Goal: Task Accomplishment & Management: Use online tool/utility

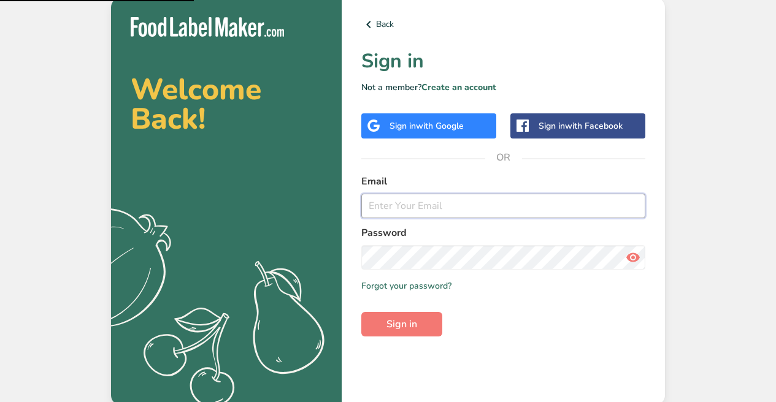
type input "[EMAIL_ADDRESS][DOMAIN_NAME]"
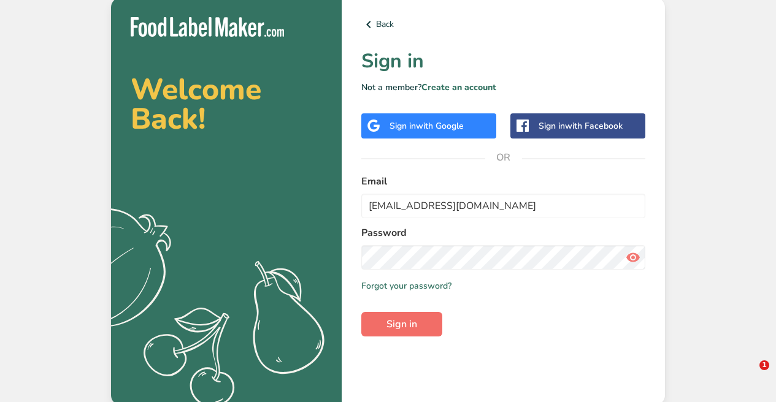
click at [383, 332] on button "Sign in" at bounding box center [401, 324] width 81 height 25
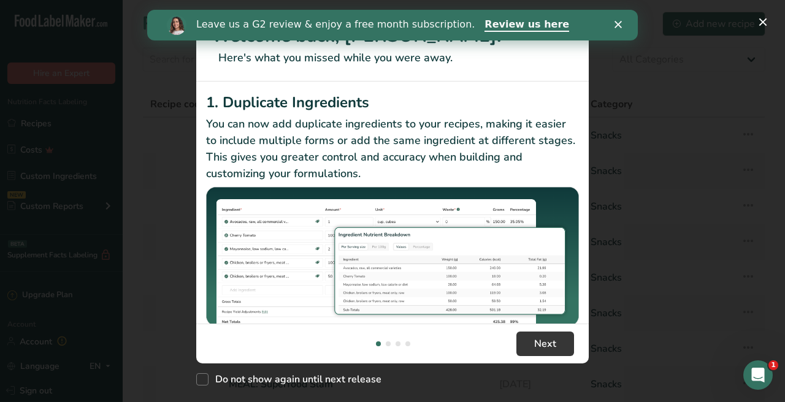
click at [613, 26] on div "Leave us a G2 review & enjoy a free month subscription. Review us here" at bounding box center [392, 25] width 491 height 21
click at [766, 26] on button "New Features" at bounding box center [763, 22] width 20 height 20
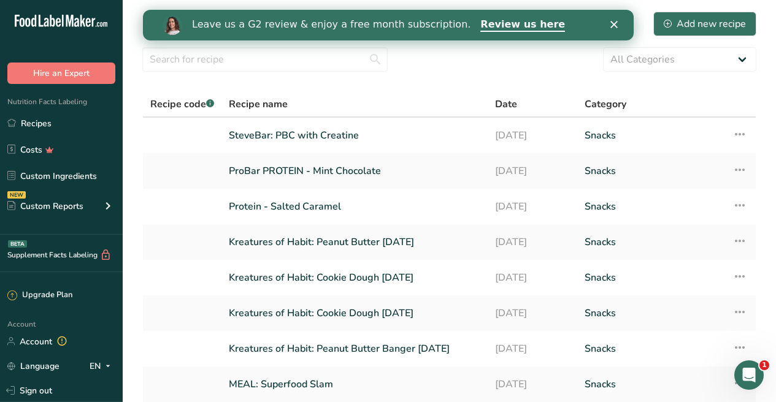
click at [617, 26] on icon "Close" at bounding box center [613, 24] width 7 height 7
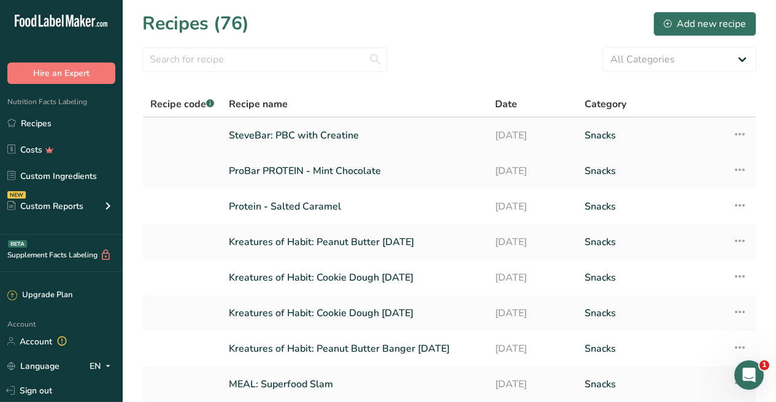
click at [308, 136] on link "SteveBar: PBC with Creatine" at bounding box center [355, 136] width 252 height 26
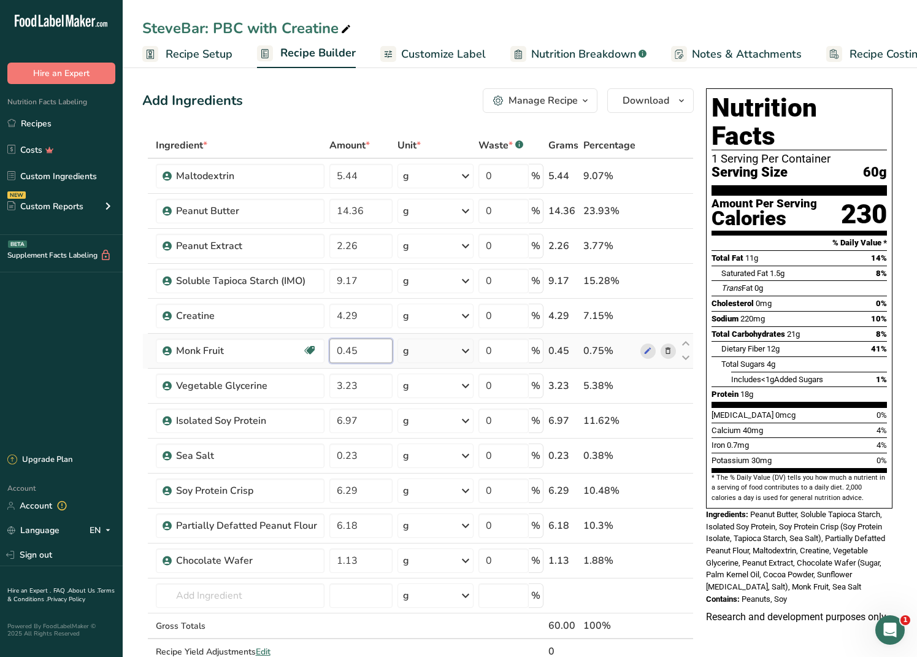
click at [364, 350] on input "0.45" at bounding box center [361, 351] width 64 height 25
drag, startPoint x: 345, startPoint y: 350, endPoint x: 363, endPoint y: 351, distance: 17.8
click at [363, 351] on input "0.45" at bounding box center [361, 351] width 64 height 25
type input "0.22"
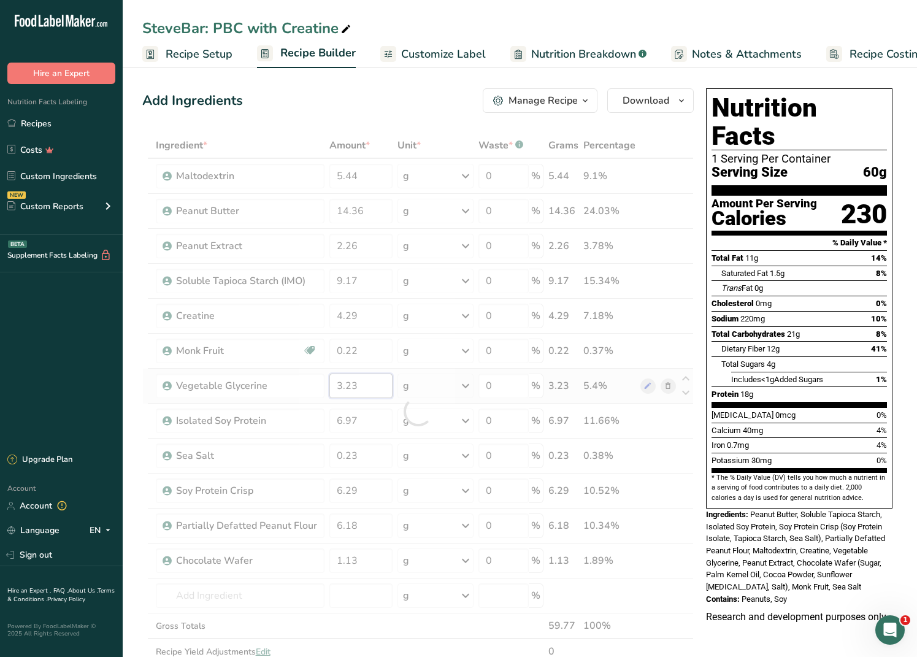
click at [369, 382] on div "Ingredient * Amount * Unit * Waste * .a-a{fill:#347362;}.b-a{fill:#fff;} Grams …" at bounding box center [418, 412] width 552 height 558
drag, startPoint x: 366, startPoint y: 313, endPoint x: 287, endPoint y: 312, distance: 78.5
click at [287, 312] on div "Ingredient * Amount * Unit * Waste * .a-a{fill:#347362;}.b-a{fill:#fff;} Grams …" at bounding box center [418, 412] width 552 height 558
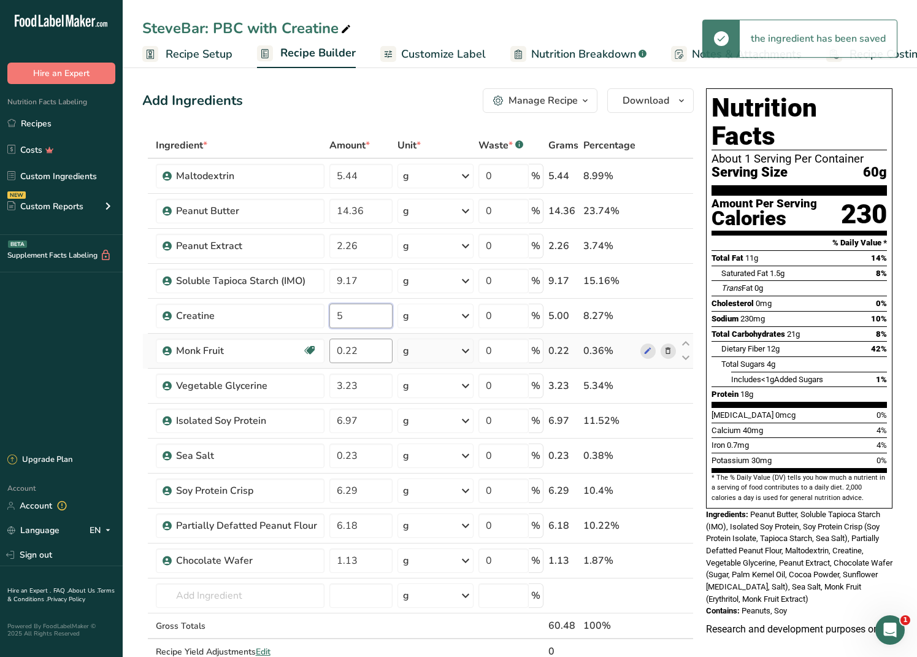
type input "5"
click at [377, 357] on div "Ingredient * Amount * Unit * Waste * .a-a{fill:#347362;}.b-a{fill:#fff;} Grams …" at bounding box center [418, 412] width 552 height 558
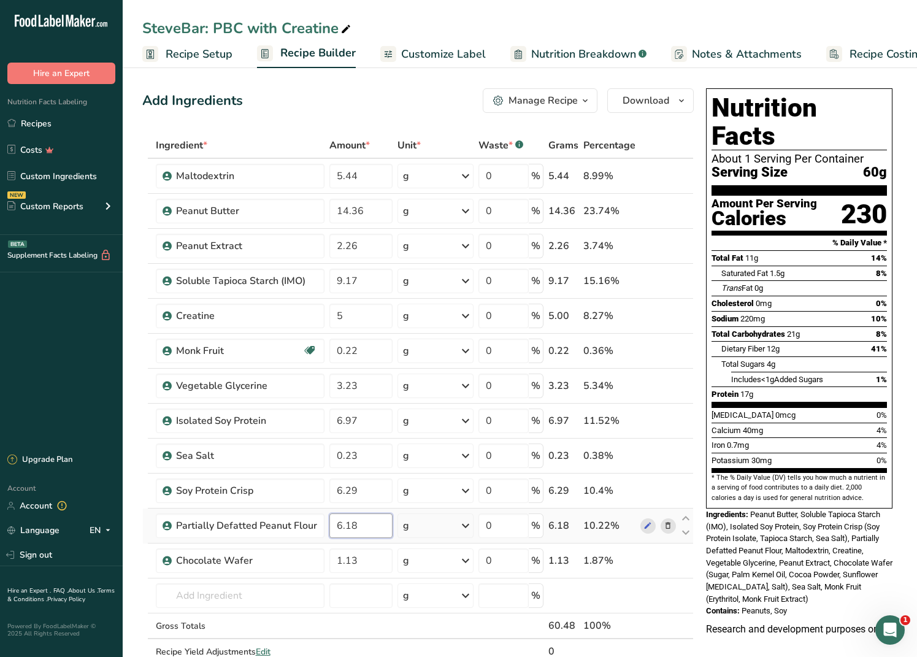
click at [371, 402] on div "Ingredient * Amount * Unit * Waste * .a-a{fill:#347362;}.b-a{fill:#fff;} Grams …" at bounding box center [418, 412] width 552 height 558
drag, startPoint x: 363, startPoint y: 532, endPoint x: 281, endPoint y: 527, distance: 82.4
click at [281, 402] on tr "Partially Defatted Peanut Flour 6.18 g Weight Units g kg mg See more Volume Uni…" at bounding box center [418, 526] width 550 height 35
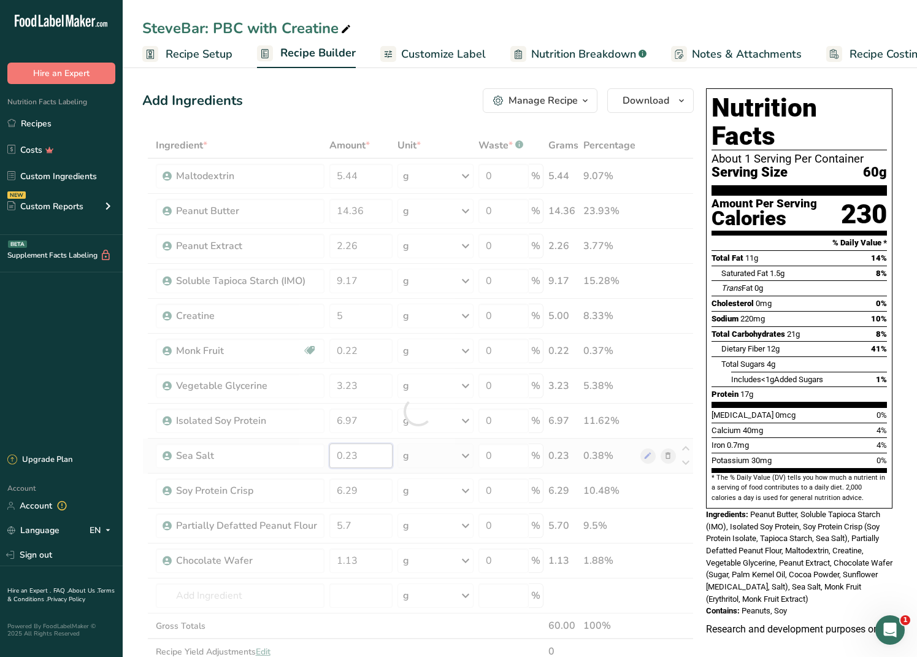
click at [361, 402] on div "Ingredient * Amount * Unit * Waste * .a-a{fill:#347362;}.b-a{fill:#fff;} Grams …" at bounding box center [418, 412] width 552 height 558
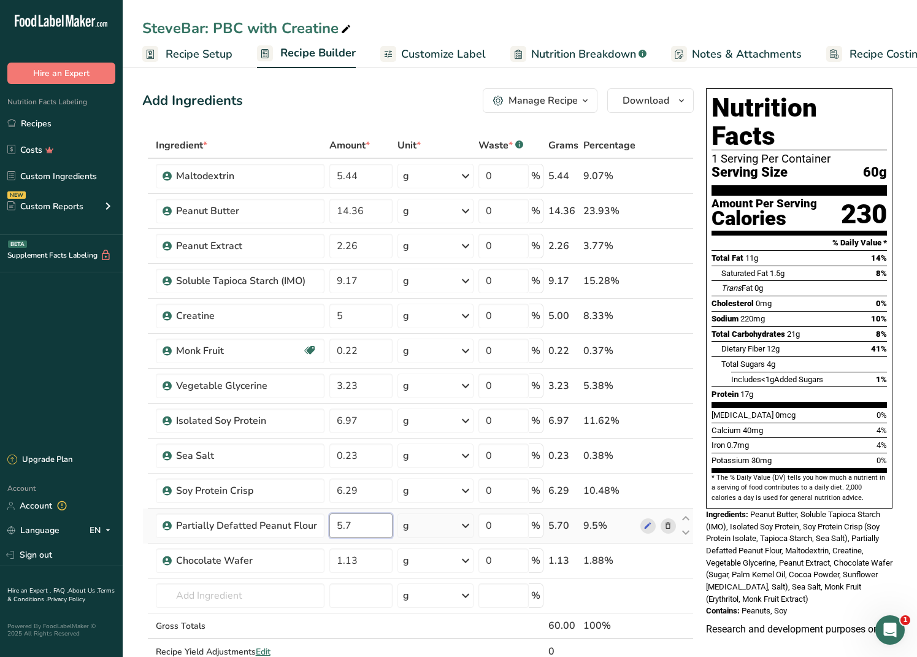
click at [328, 402] on div "Ingredient * Amount * Unit * Waste * .a-a{fill:#347362;}.b-a{fill:#fff;} Grams …" at bounding box center [418, 412] width 552 height 558
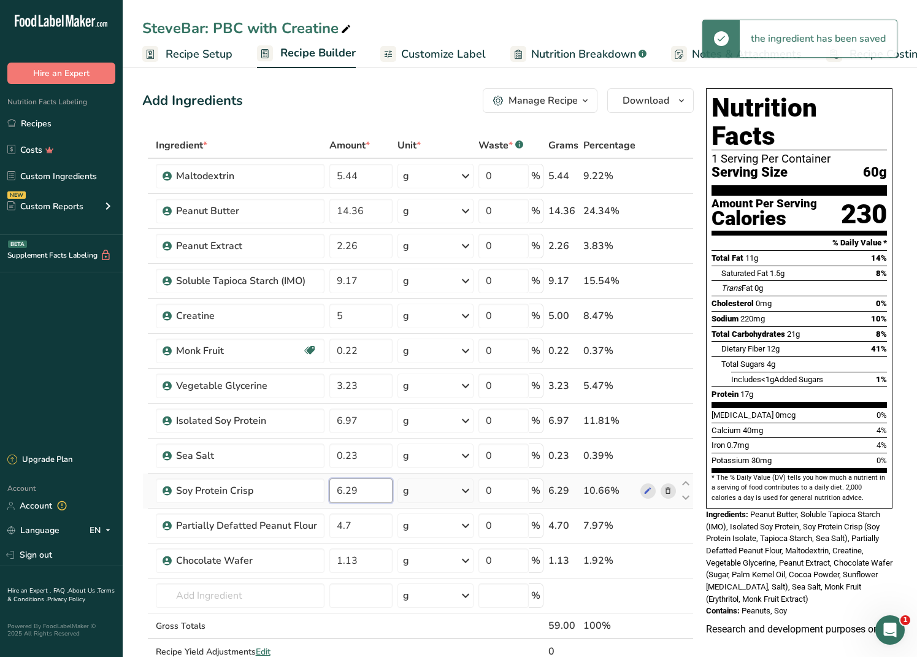
click at [380, 402] on div "Ingredient * Amount * Unit * Waste * .a-a{fill:#347362;}.b-a{fill:#fff;} Grams …" at bounding box center [418, 412] width 552 height 558
click at [337, 402] on div "Ingredient * Amount * Unit * Waste * .a-a{fill:#347362;}.b-a{fill:#fff;} Grams …" at bounding box center [418, 412] width 552 height 558
drag, startPoint x: 339, startPoint y: 423, endPoint x: 331, endPoint y: 423, distance: 8.0
click at [331, 402] on input "6.97" at bounding box center [361, 421] width 64 height 25
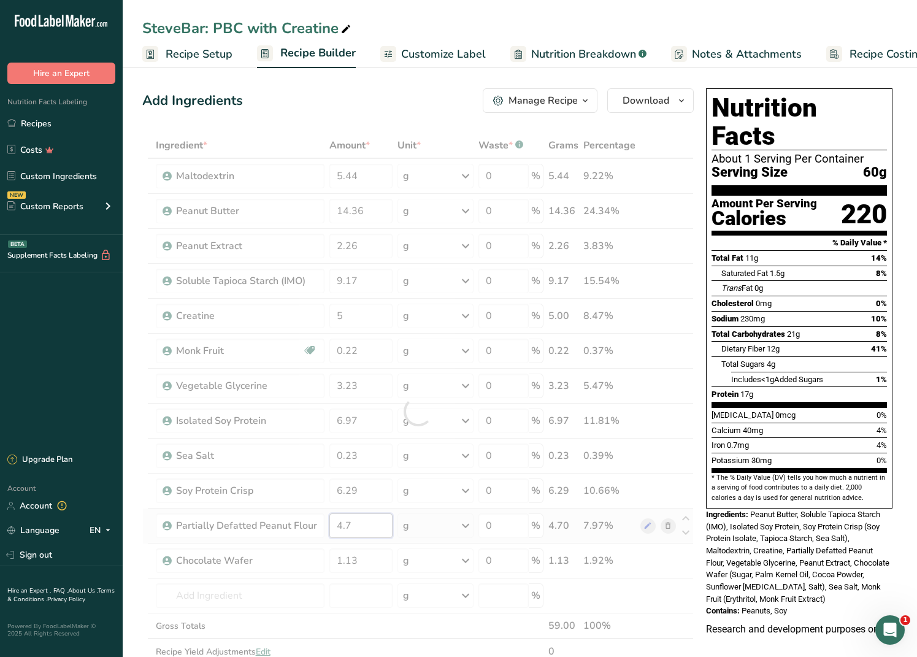
click at [338, 402] on div "Ingredient * Amount * Unit * Waste * .a-a{fill:#347362;}.b-a{fill:#fff;} Grams …" at bounding box center [418, 412] width 552 height 558
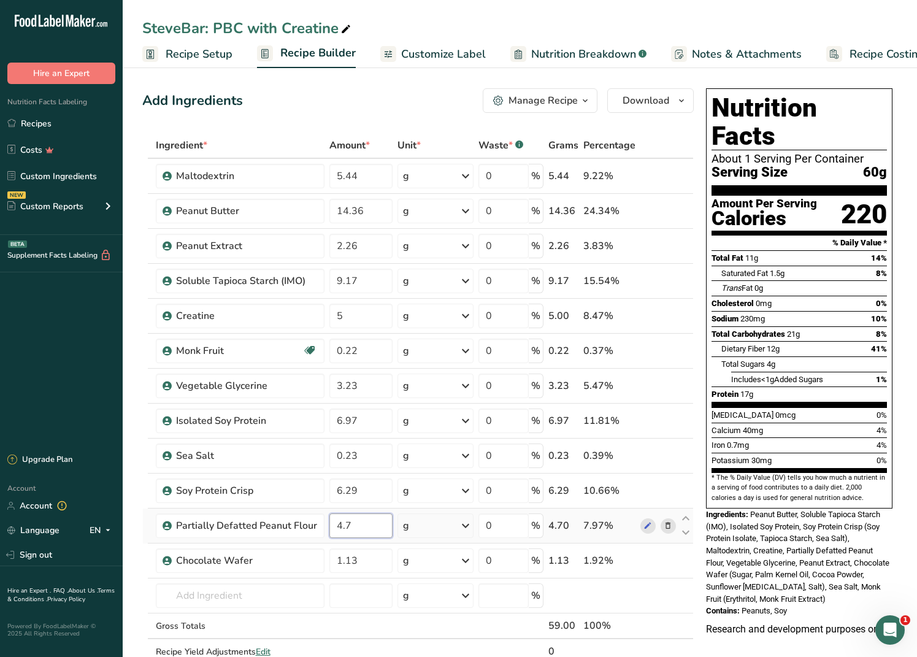
drag, startPoint x: 336, startPoint y: 525, endPoint x: 328, endPoint y: 525, distance: 8.0
click at [329, 402] on input "4.7" at bounding box center [361, 525] width 64 height 25
click at [359, 402] on input "3.7" at bounding box center [361, 525] width 64 height 25
type input "3.7"
click at [371, 402] on div "Ingredient * Amount * Unit * Waste * .a-a{fill:#347362;}.b-a{fill:#fff;} Grams …" at bounding box center [418, 412] width 552 height 558
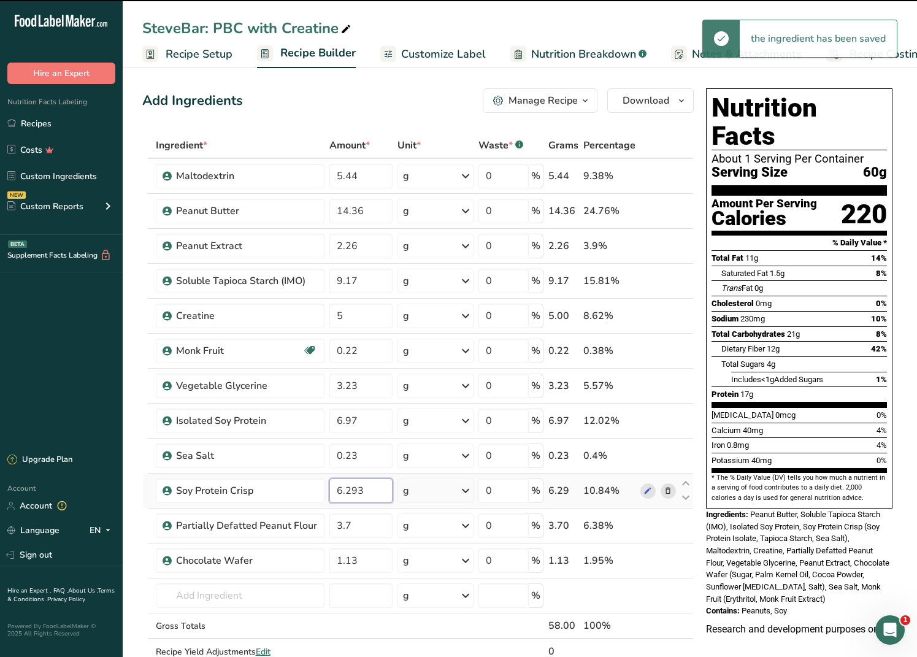
type input "6.29"
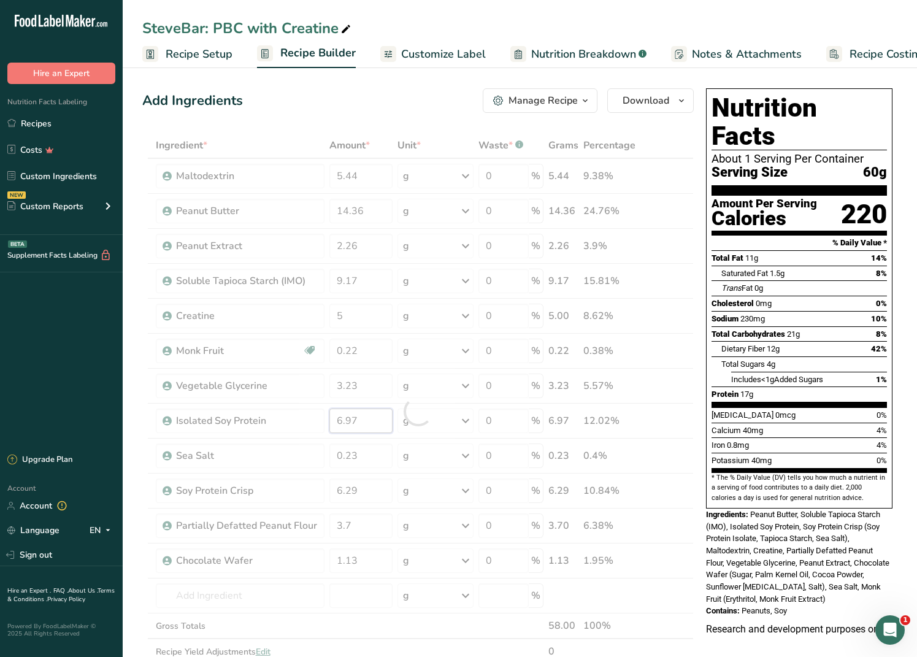
drag, startPoint x: 340, startPoint y: 423, endPoint x: 328, endPoint y: 423, distance: 12.9
click at [328, 402] on div "Ingredient * Amount * Unit * Waste * .a-a{fill:#347362;}.b-a{fill:#fff;} Grams …" at bounding box center [418, 412] width 552 height 558
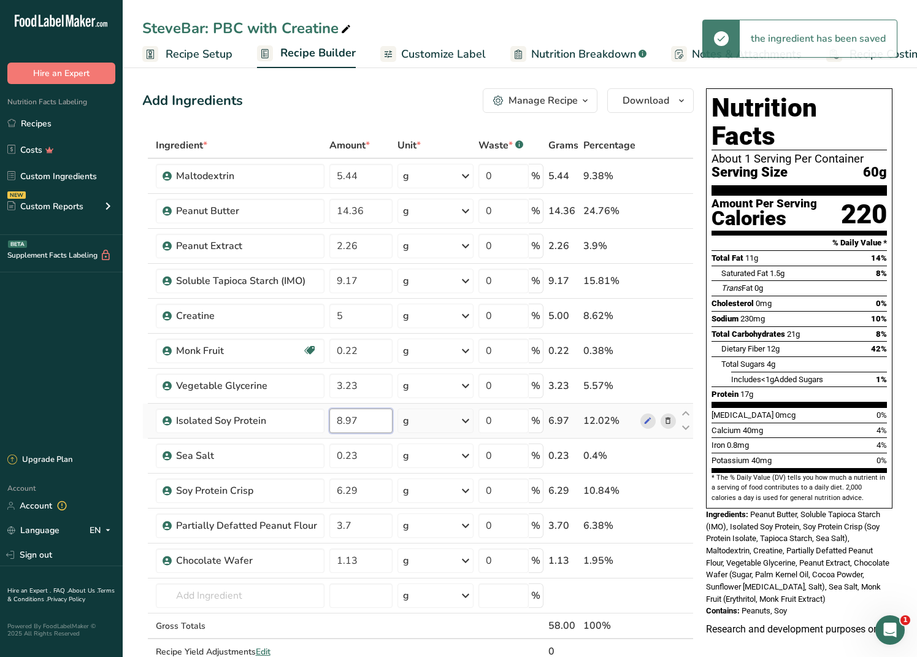
click at [376, 402] on input "8.97" at bounding box center [361, 421] width 64 height 25
type input "8.97"
click at [375, 402] on div "Ingredient * Amount * Unit * Waste * .a-a{fill:#347362;}.b-a{fill:#fff;} Grams …" at bounding box center [418, 412] width 552 height 558
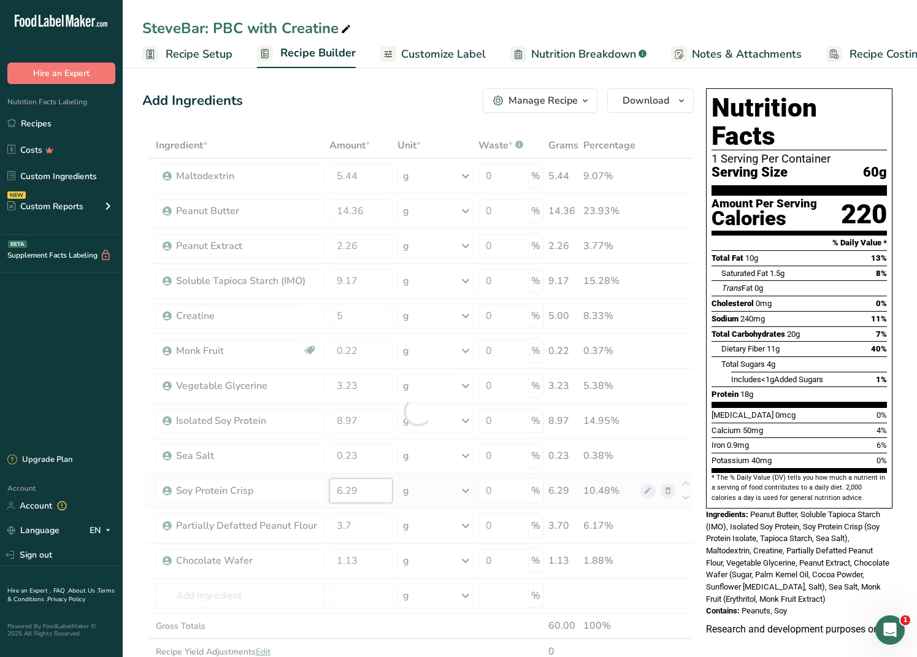
click at [375, 402] on div "Ingredient * Amount * Unit * Waste * .a-a{fill:#347362;}.b-a{fill:#fff;} Grams …" at bounding box center [418, 412] width 552 height 558
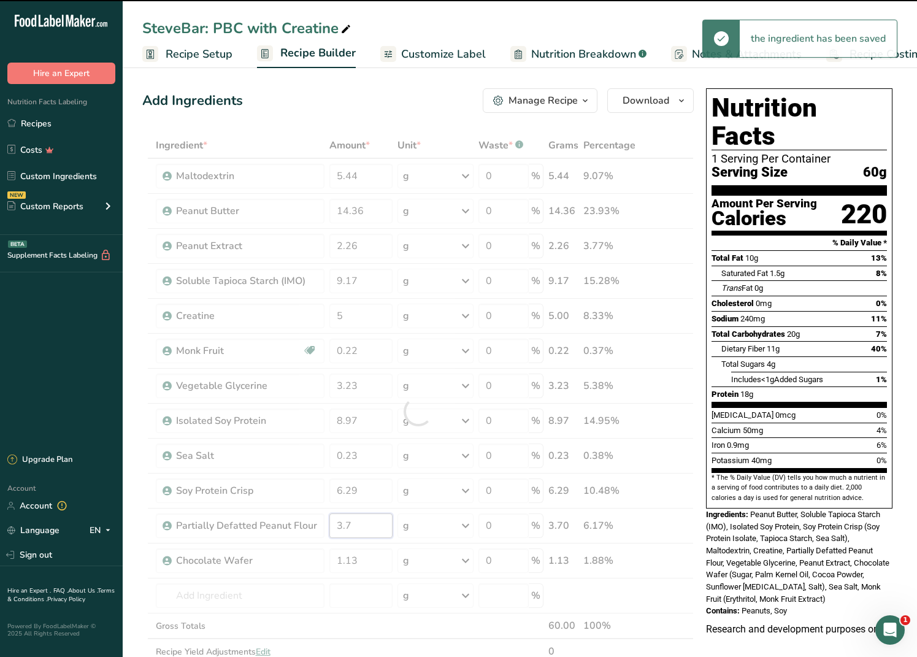
drag, startPoint x: 340, startPoint y: 528, endPoint x: 333, endPoint y: 527, distance: 7.4
click at [333, 402] on div "Ingredient * Amount * Unit * Waste * .a-a{fill:#347362;}.b-a{fill:#fff;} Grams …" at bounding box center [418, 412] width 552 height 558
click at [356, 402] on div at bounding box center [418, 412] width 552 height 558
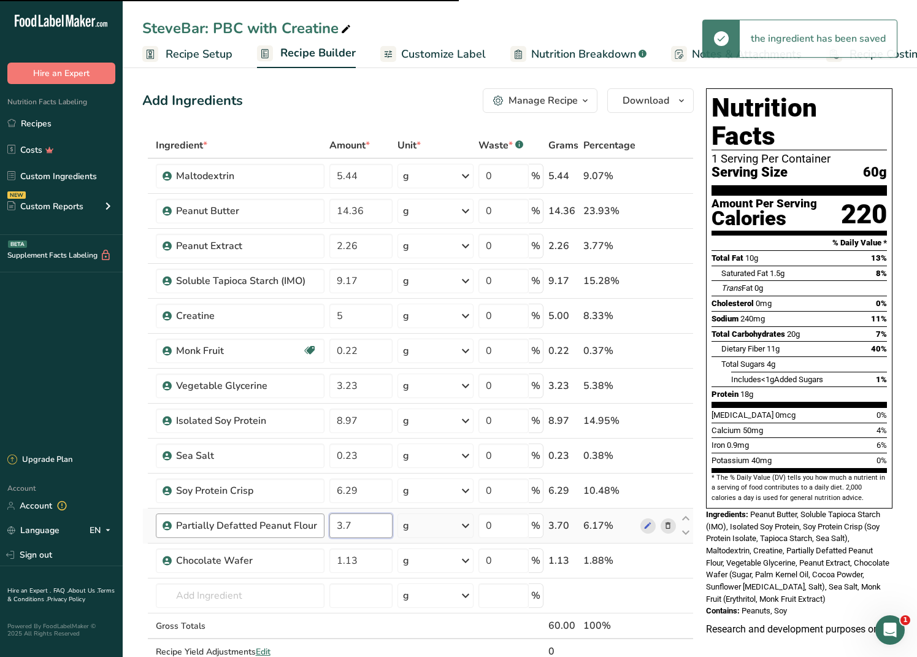
drag, startPoint x: 368, startPoint y: 527, endPoint x: 299, endPoint y: 522, distance: 69.5
click at [299, 402] on tr "Partially Defatted Peanut Flour 3.7 g Weight Units g kg mg See more Volume Unit…" at bounding box center [418, 526] width 550 height 35
type input "2"
click at [360, 402] on div "Ingredient * Amount * Unit * Waste * .a-a{fill:#347362;}.b-a{fill:#fff;} Grams …" at bounding box center [418, 412] width 552 height 558
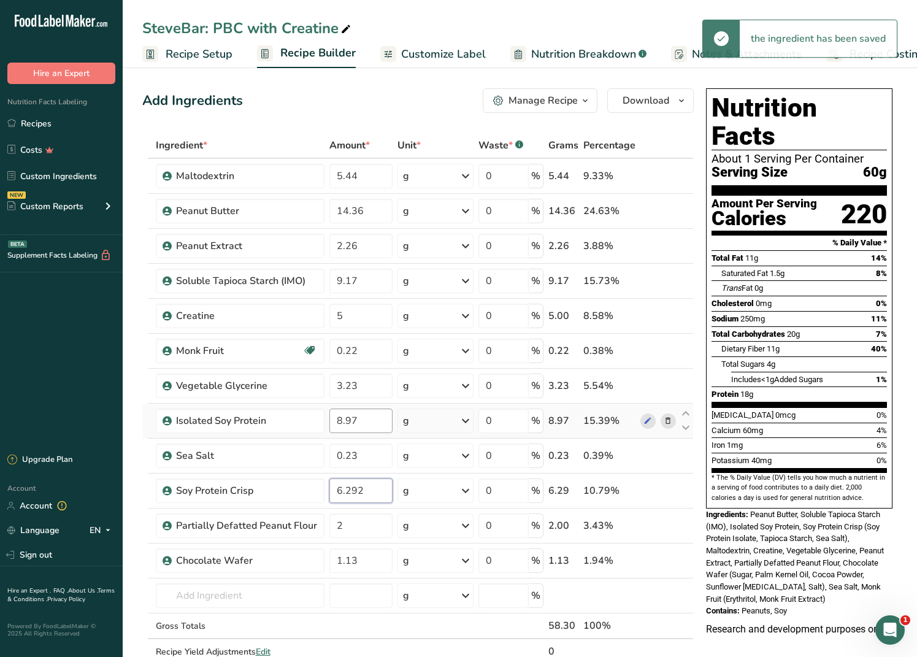
type input "6.29"
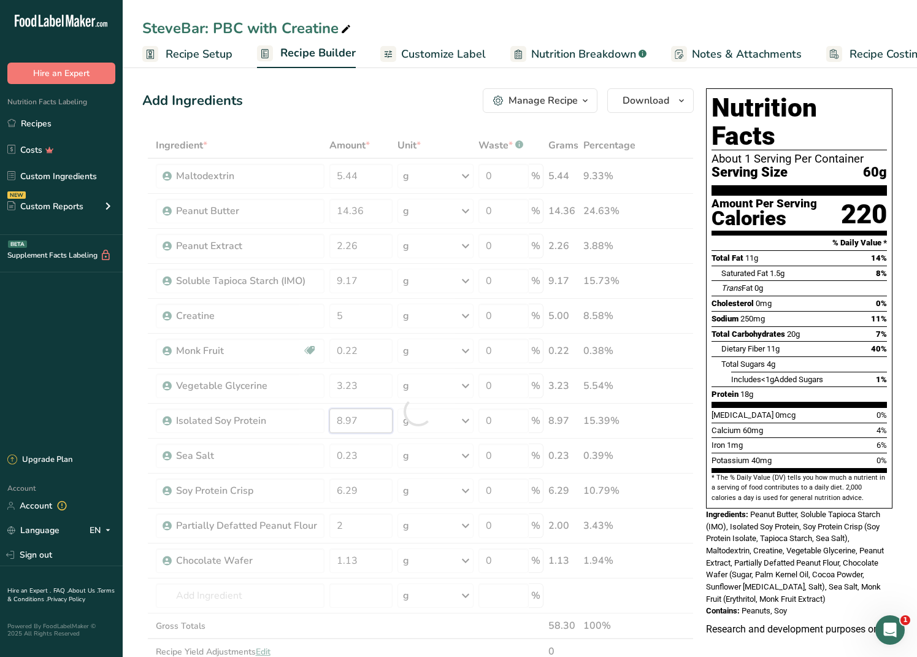
click at [336, 402] on div "Ingredient * Amount * Unit * Waste * .a-a{fill:#347362;}.b-a{fill:#fff;} Grams …" at bounding box center [418, 412] width 552 height 558
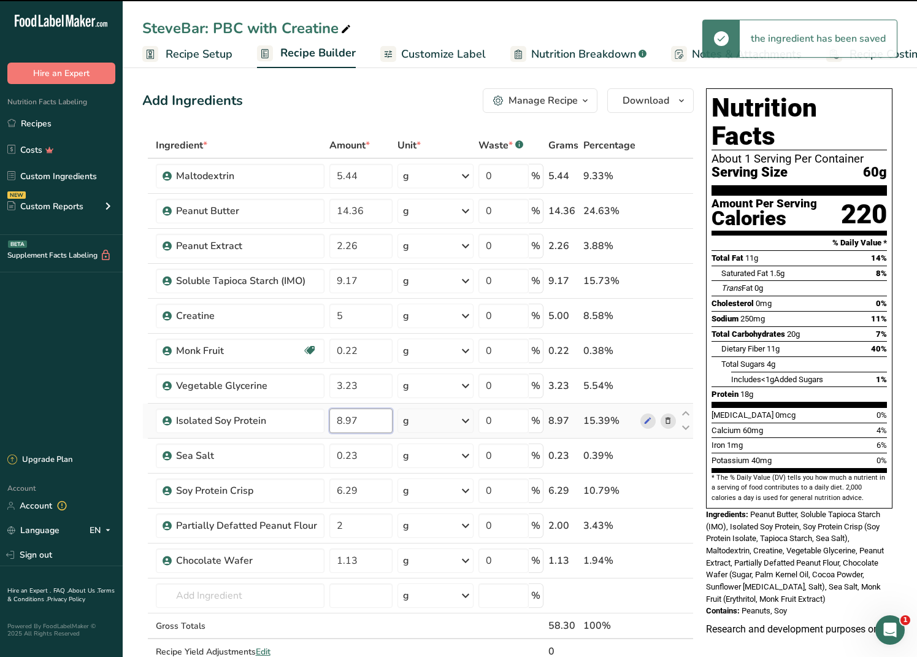
click at [358, 402] on input "8.97" at bounding box center [361, 421] width 64 height 25
drag, startPoint x: 358, startPoint y: 421, endPoint x: 323, endPoint y: 404, distance: 39.5
click at [324, 402] on tr "Isolated Soy Protein 8.97 g Weight Units g kg mg See more Volume Units l Volume…" at bounding box center [418, 421] width 550 height 35
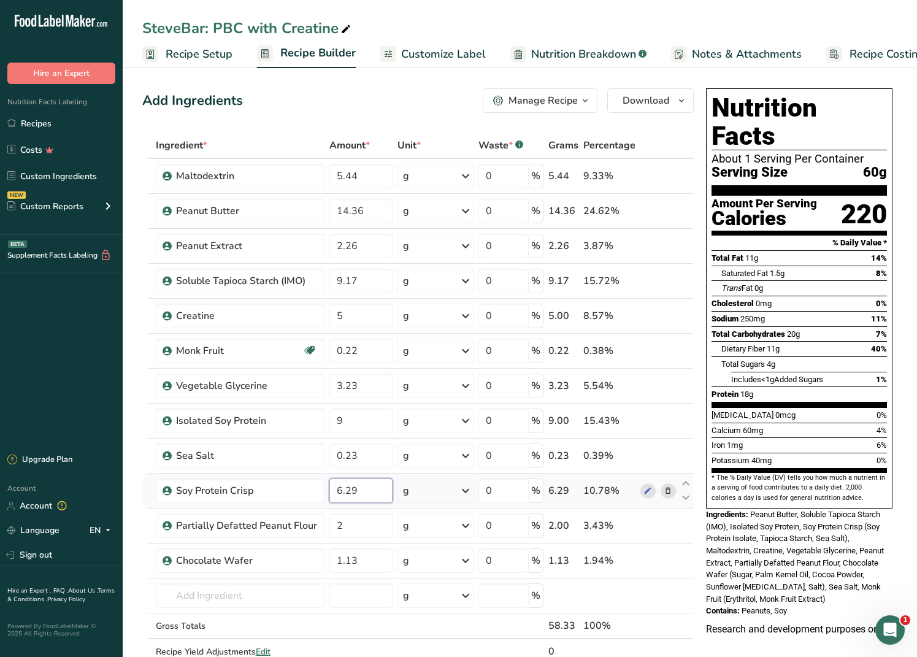
click at [379, 402] on div "Ingredient * Amount * Unit * Waste * .a-a{fill:#347362;}.b-a{fill:#fff;} Grams …" at bounding box center [418, 412] width 552 height 558
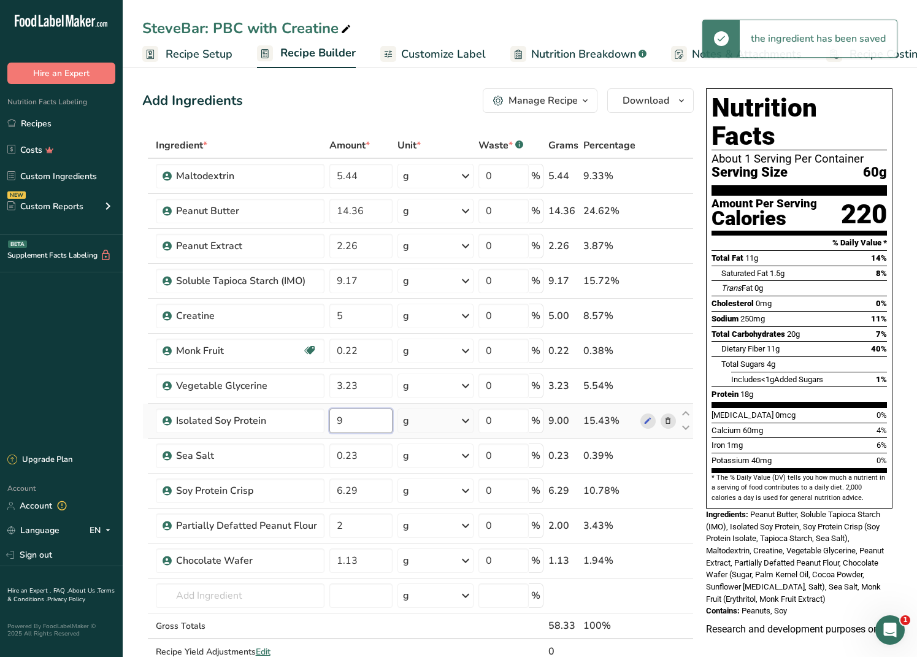
click at [361, 402] on div "Ingredient * Amount * Unit * Waste * .a-a{fill:#347362;}.b-a{fill:#fff;} Grams …" at bounding box center [418, 412] width 552 height 558
click at [361, 402] on input "9" at bounding box center [361, 421] width 64 height 25
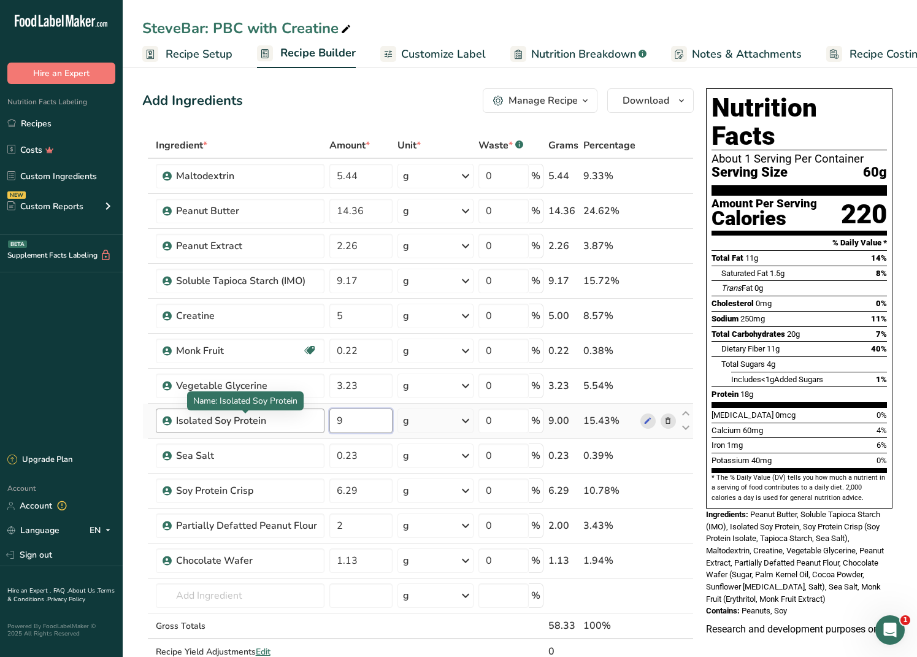
drag, startPoint x: 359, startPoint y: 424, endPoint x: 280, endPoint y: 417, distance: 80.0
click at [280, 402] on tr "Isolated Soy Protein 9 g Weight Units g kg mg See more Volume Units l Volume un…" at bounding box center [418, 421] width 550 height 35
type input "10.67"
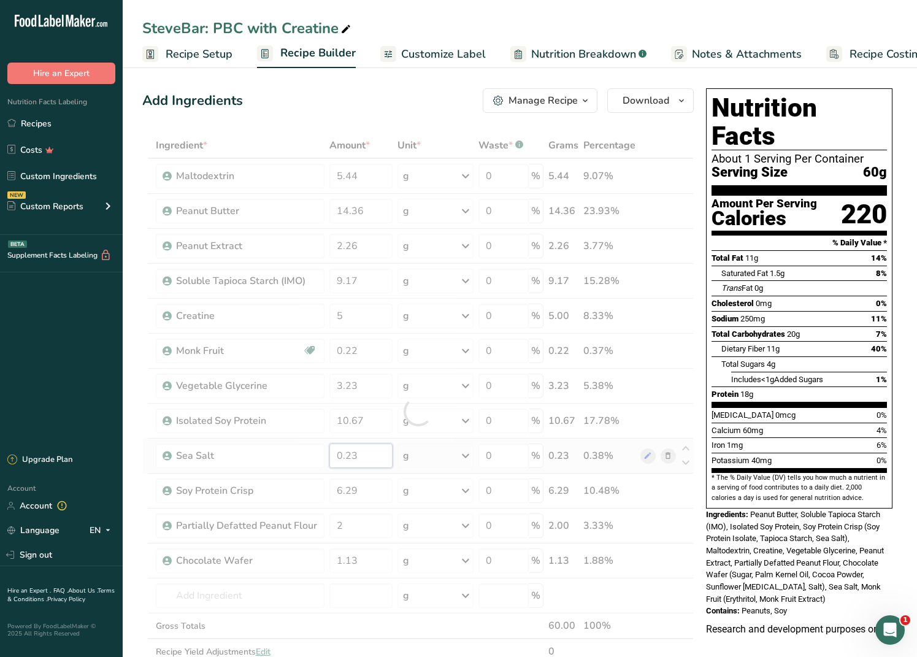
click at [391, 402] on div "Ingredient * Amount * Unit * Waste * .a-a{fill:#347362;}.b-a{fill:#fff;} Grams …" at bounding box center [418, 412] width 552 height 558
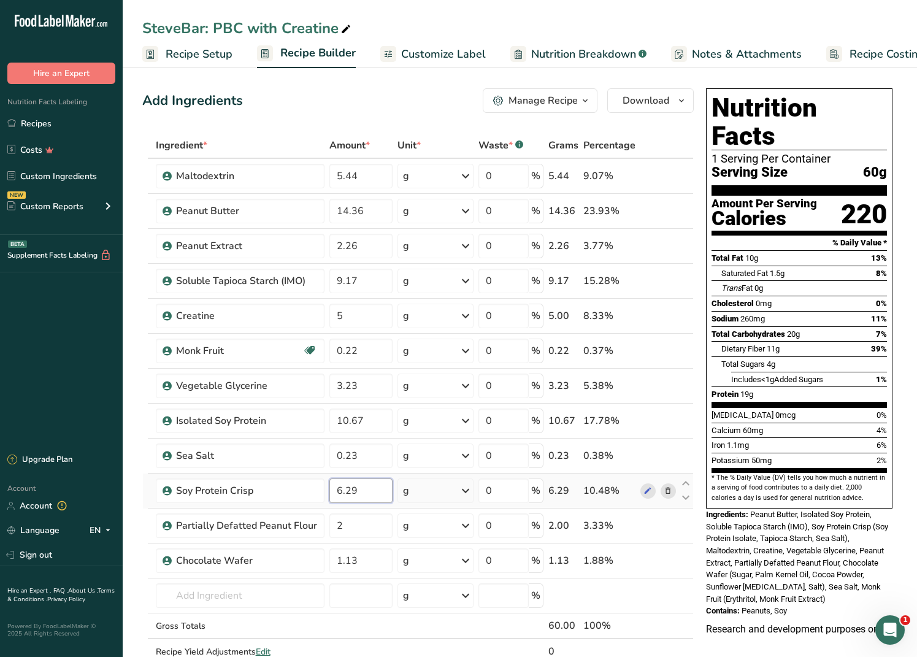
click at [360, 402] on div "Ingredient * Amount * Unit * Waste * .a-a{fill:#347362;}.b-a{fill:#fff;} Grams …" at bounding box center [418, 412] width 552 height 558
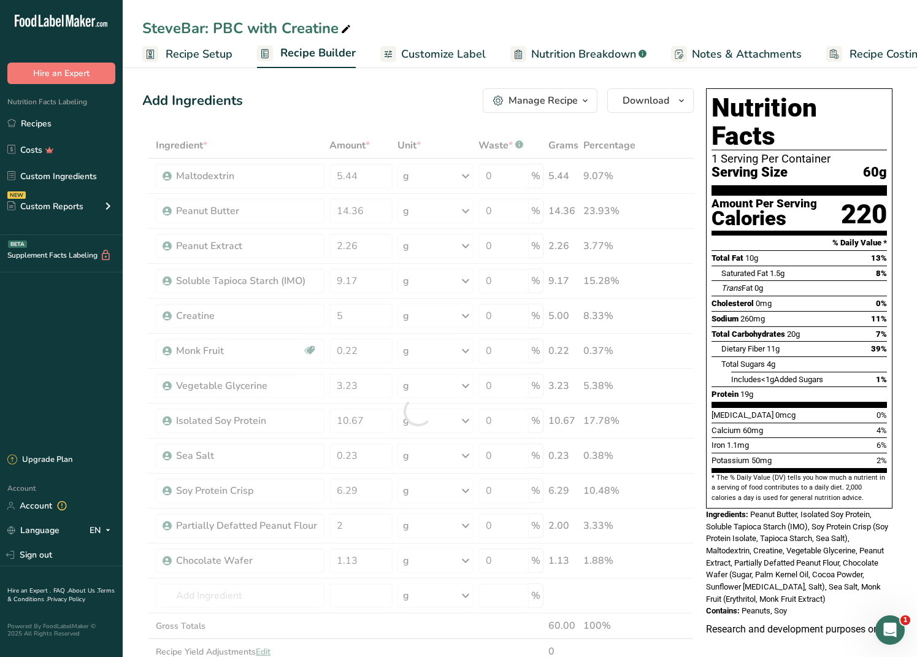
click at [559, 58] on span "Nutrition Breakdown" at bounding box center [583, 54] width 105 height 17
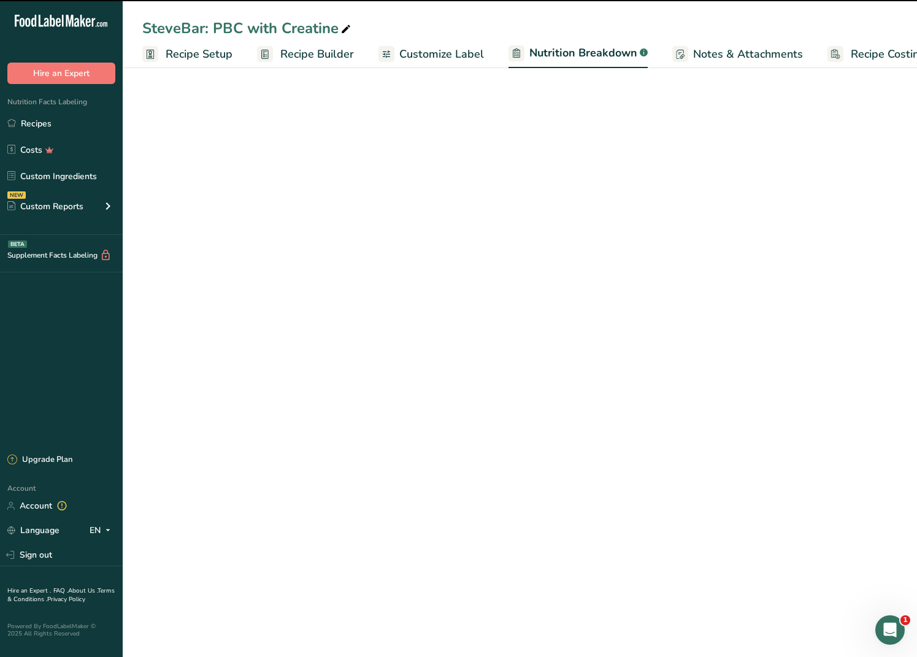
select select "Calories"
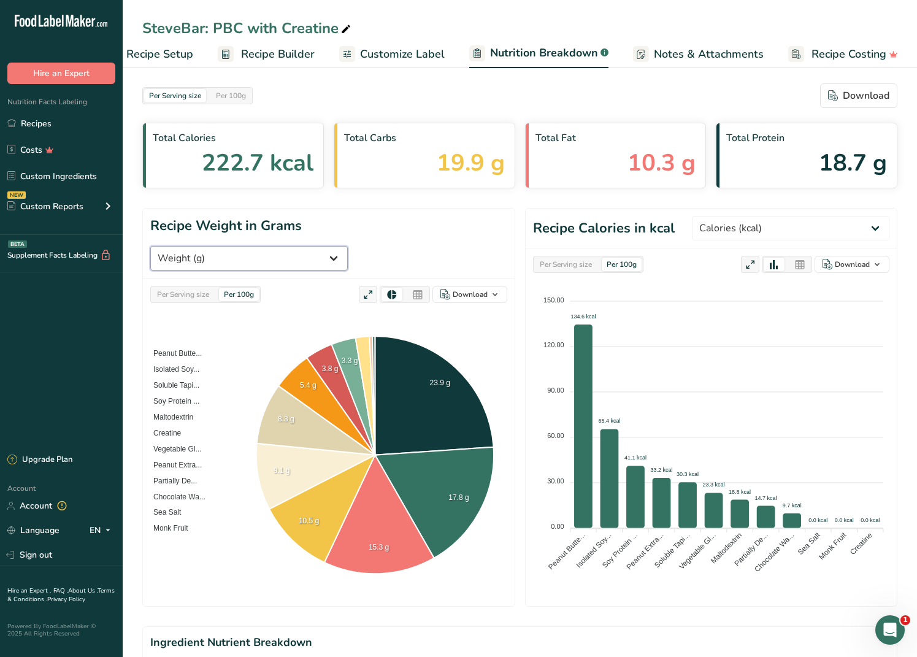
select select "Protein"
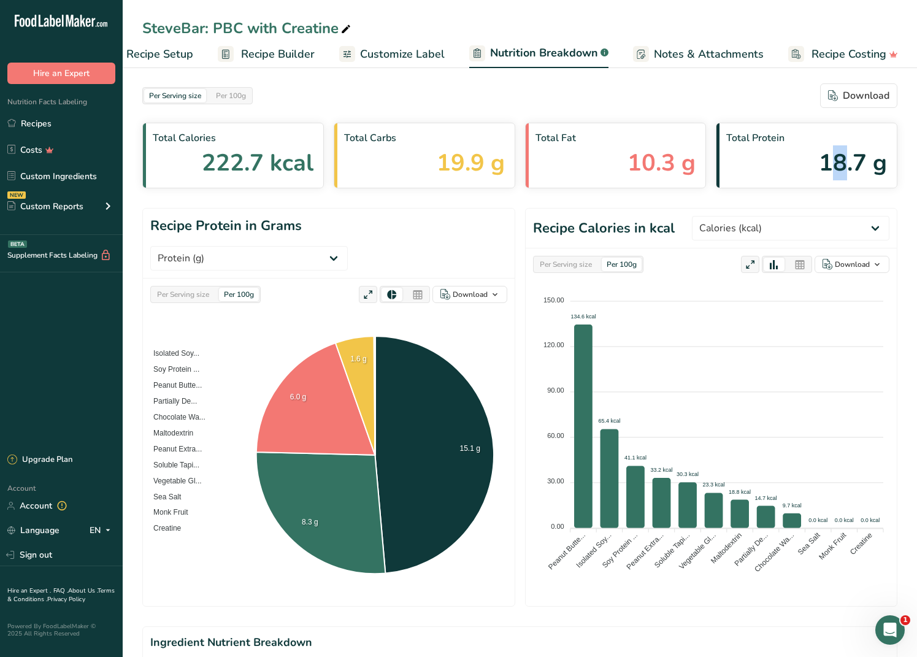
drag, startPoint x: 859, startPoint y: 163, endPoint x: 885, endPoint y: 159, distance: 26.1
click at [775, 161] on span "18.7 g" at bounding box center [853, 162] width 68 height 35
click at [145, 43] on link "Recipe Setup" at bounding box center [148, 54] width 90 height 28
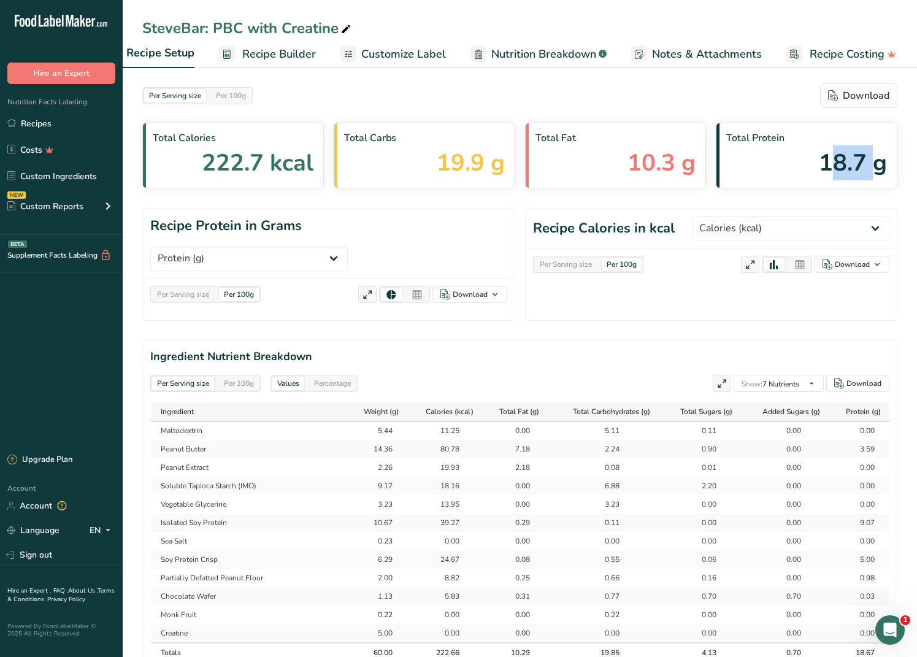
scroll to position [0, 4]
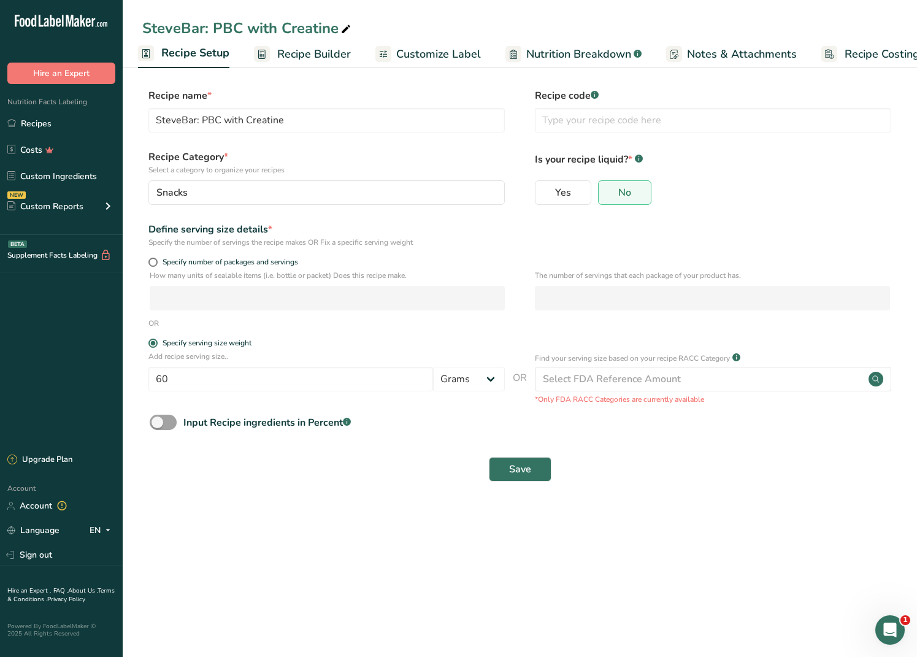
click at [591, 51] on span "Nutrition Breakdown" at bounding box center [578, 54] width 105 height 17
select select "Calories"
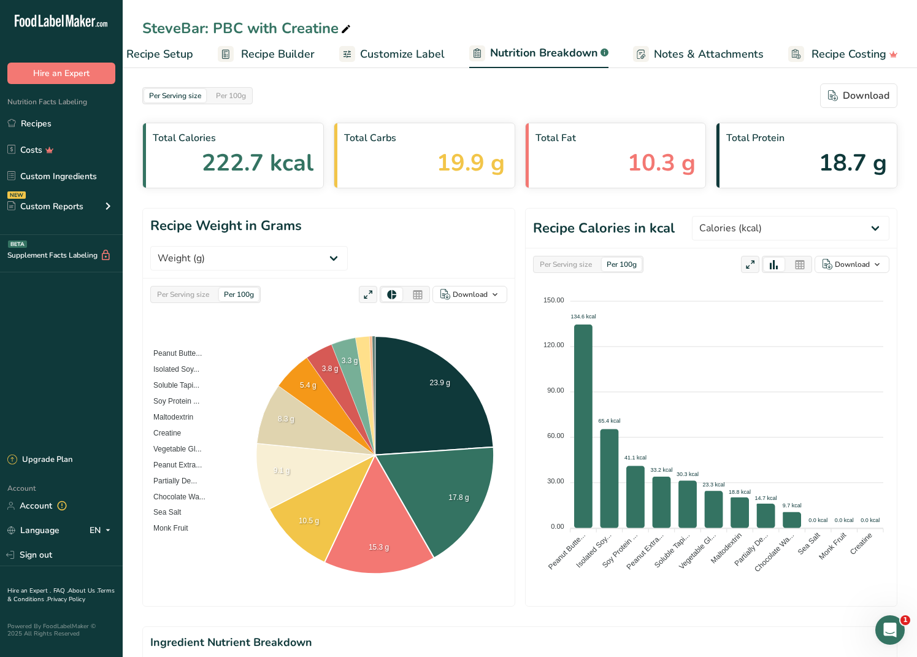
click at [269, 53] on span "Recipe Builder" at bounding box center [278, 54] width 74 height 17
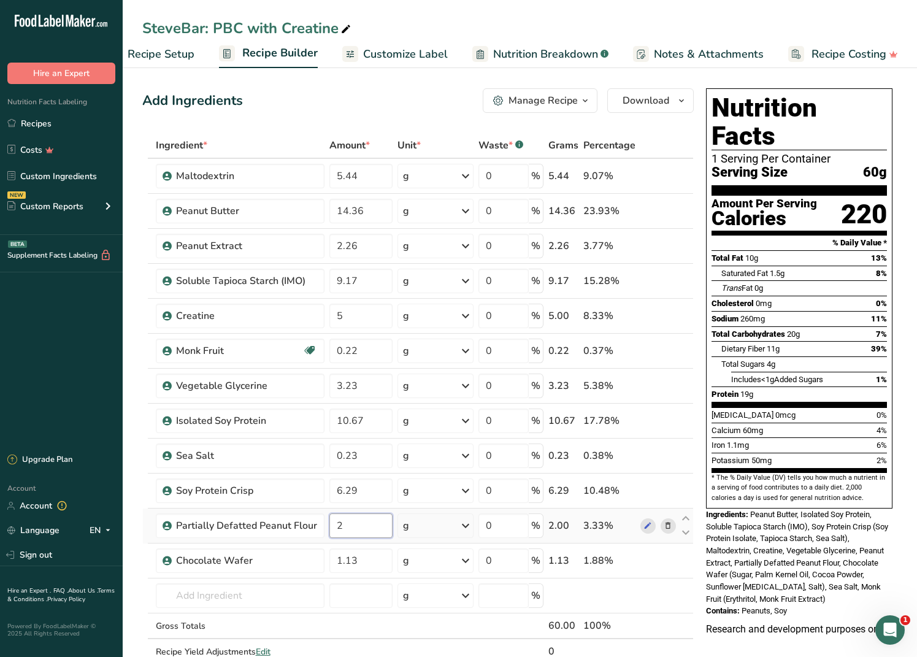
drag, startPoint x: 358, startPoint y: 520, endPoint x: 326, endPoint y: 520, distance: 32.5
click at [327, 402] on td "2" at bounding box center [361, 526] width 69 height 35
type input "1"
click at [349, 402] on div "Ingredient * Amount * Unit * Waste * .a-a{fill:#347362;}.b-a{fill:#fff;} Grams …" at bounding box center [418, 412] width 552 height 558
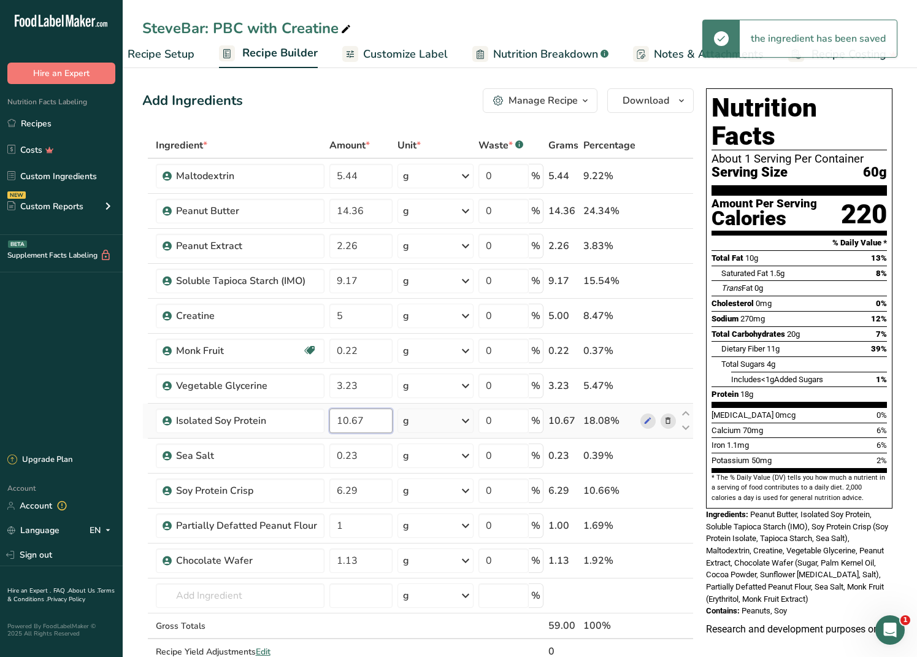
click at [343, 402] on input "10.67" at bounding box center [361, 421] width 64 height 25
type input "11.67"
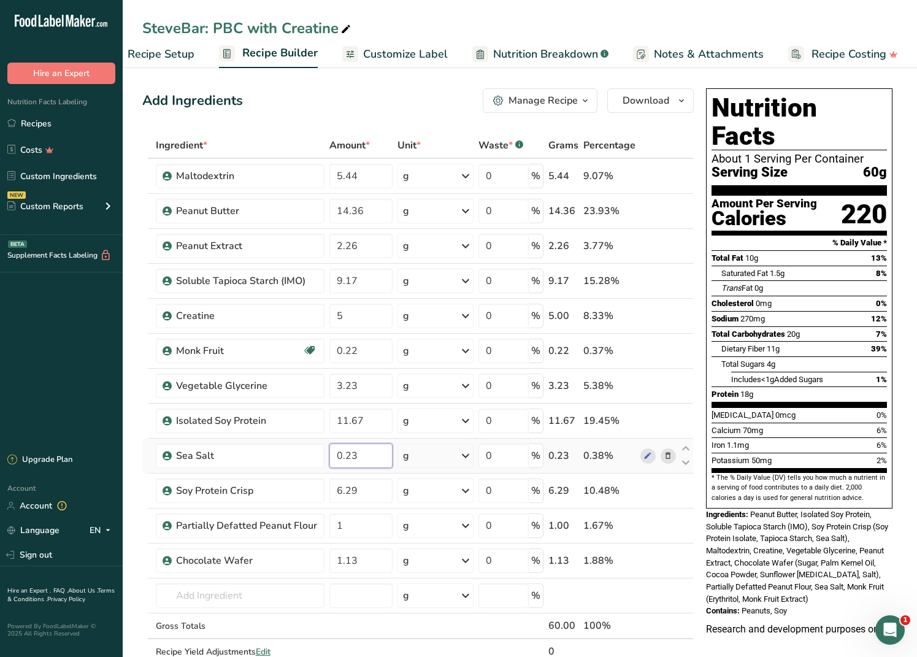
click at [362, 402] on div "Ingredient * Amount * Unit * Waste * .a-a{fill:#347362;}.b-a{fill:#fff;} Grams …" at bounding box center [418, 412] width 552 height 558
click at [551, 54] on span "Nutrition Breakdown" at bounding box center [545, 54] width 105 height 17
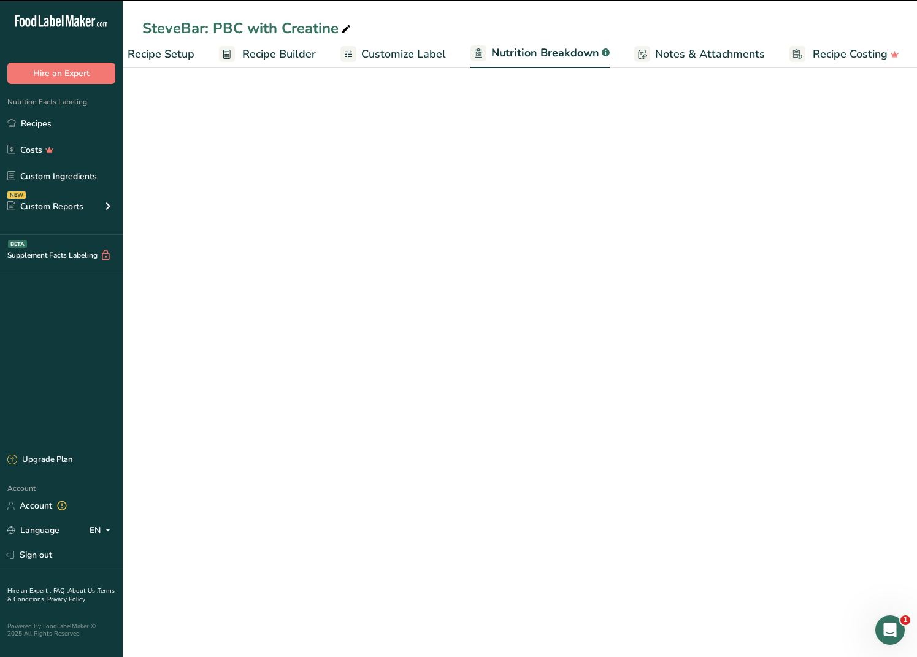
select select "Calories"
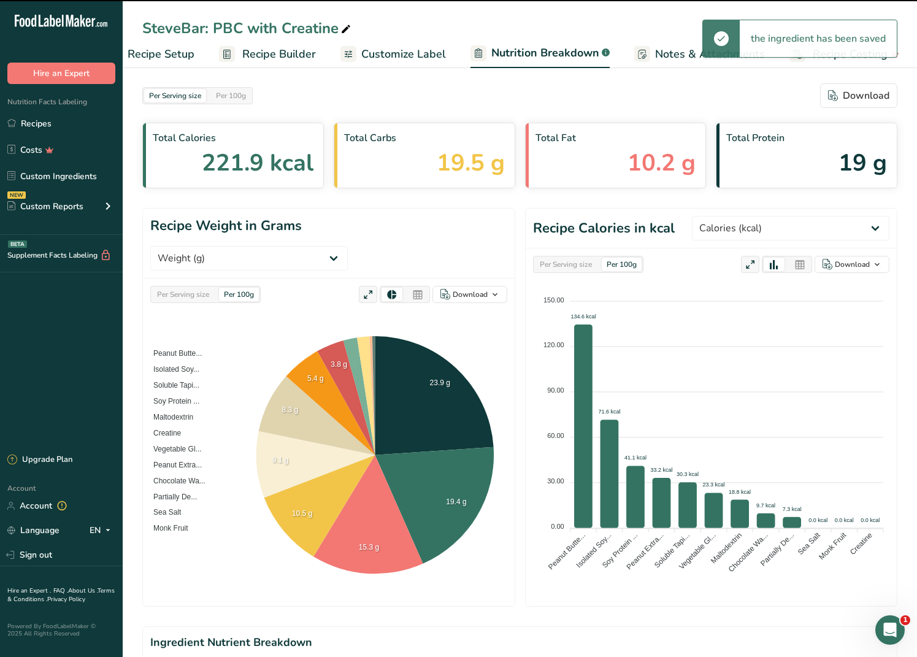
click at [249, 58] on span "Recipe Builder" at bounding box center [279, 54] width 74 height 17
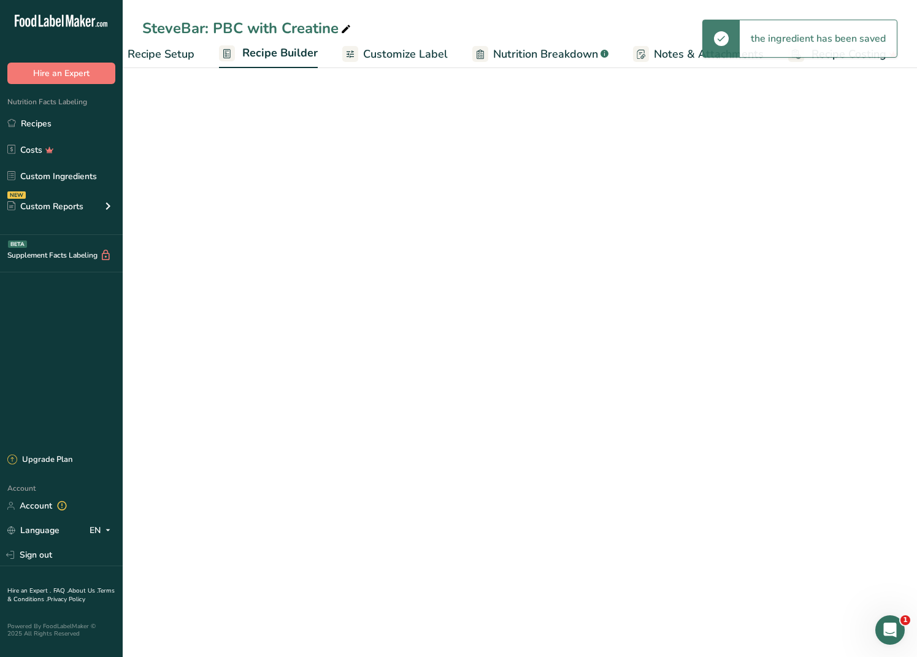
scroll to position [0, 38]
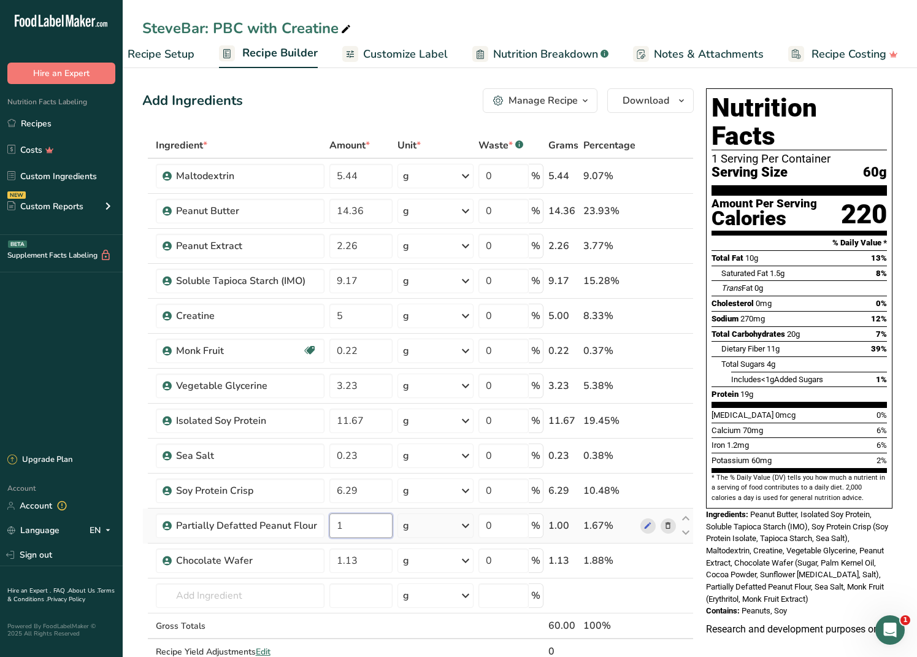
drag, startPoint x: 358, startPoint y: 525, endPoint x: 323, endPoint y: 515, distance: 35.9
click at [323, 402] on tr "Partially Defatted Peanut Flour 1 g Weight Units g kg mg See more Volume Units …" at bounding box center [418, 526] width 550 height 35
type input "0"
click at [344, 402] on div "Ingredient * Amount * Unit * Waste * .a-a{fill:#347362;}.b-a{fill:#fff;} Grams …" at bounding box center [418, 412] width 552 height 558
type input "12.67"
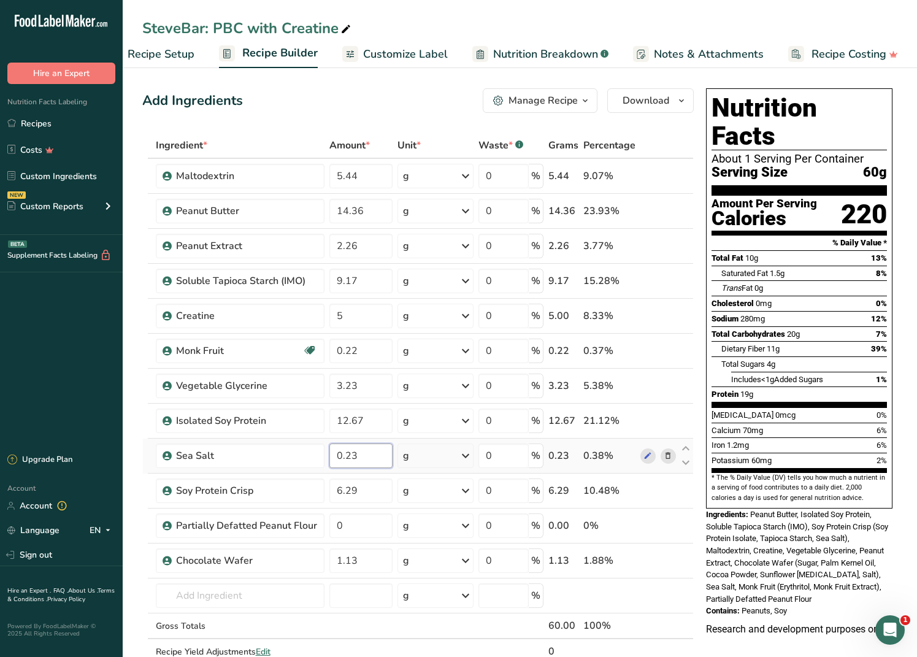
click at [349, 402] on div "Ingredient * Amount * Unit * Waste * .a-a{fill:#347362;}.b-a{fill:#fff;} Grams …" at bounding box center [418, 412] width 552 height 558
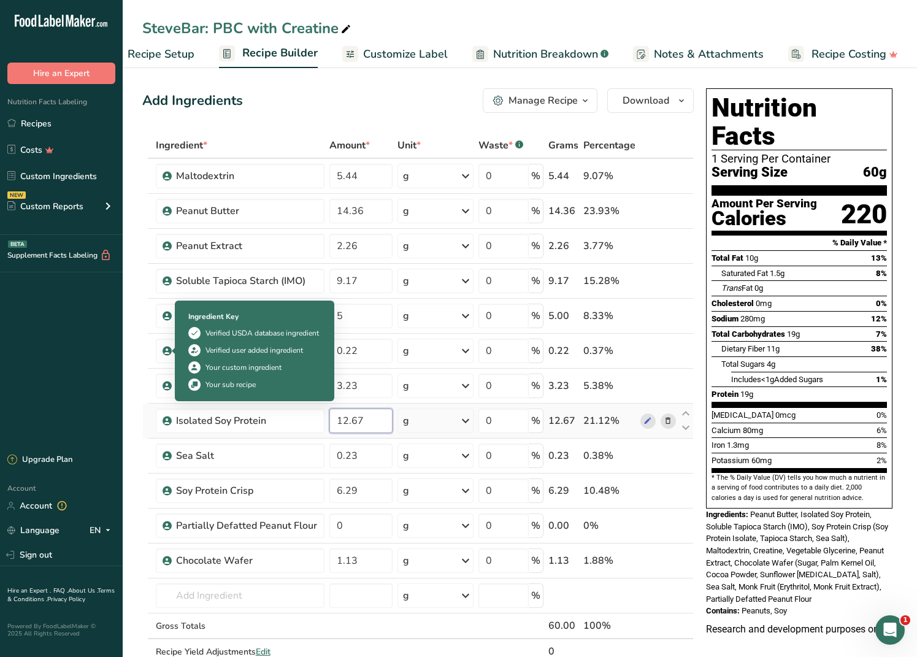
click at [364, 402] on div "Ingredient * Amount * Unit * Waste * .a-a{fill:#347362;}.b-a{fill:#fff;} Grams …" at bounding box center [418, 412] width 552 height 558
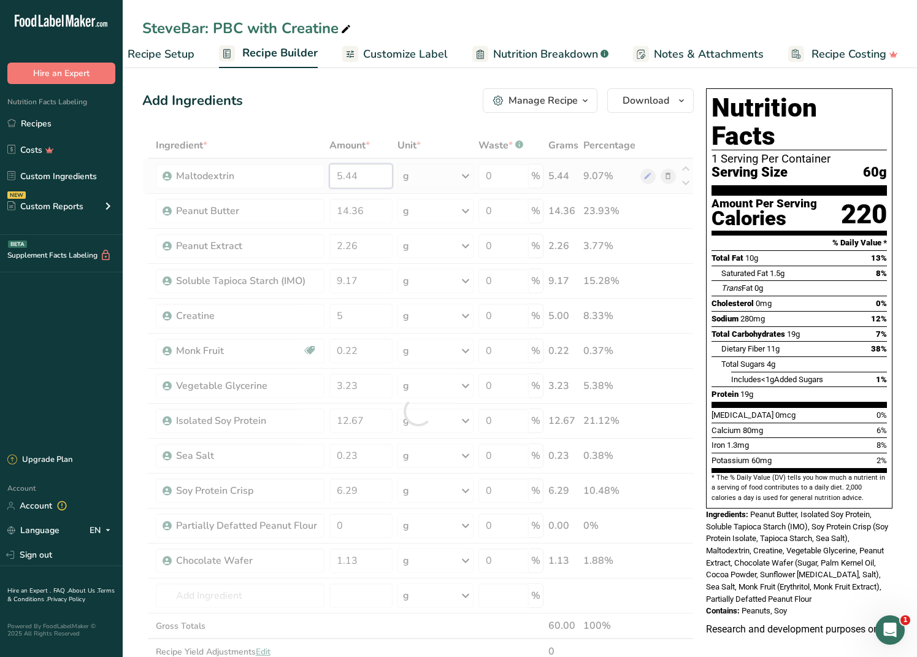
click at [364, 180] on div "Ingredient * Amount * Unit * Waste * .a-a{fill:#347362;}.b-a{fill:#fff;} Grams …" at bounding box center [418, 412] width 552 height 558
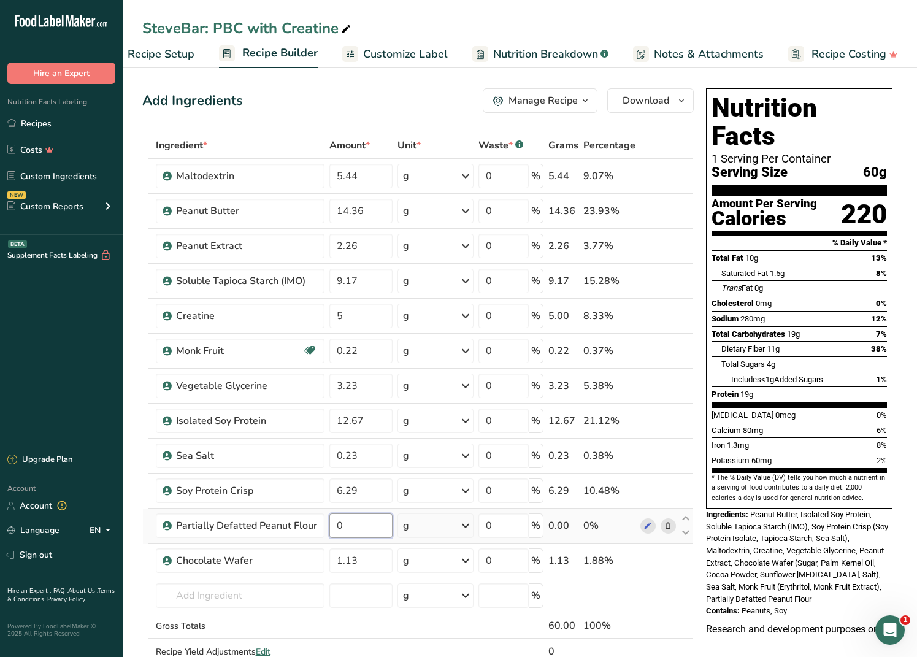
click at [382, 402] on div "Ingredient * Amount * Unit * Waste * .a-a{fill:#347362;}.b-a{fill:#fff;} Grams …" at bounding box center [418, 412] width 552 height 558
drag, startPoint x: 352, startPoint y: 530, endPoint x: 294, endPoint y: 523, distance: 58.1
click at [294, 402] on tr "Partially Defatted Peanut Flour 0 g Weight Units g kg mg See more Volume Units …" at bounding box center [418, 526] width 550 height 35
type input "1"
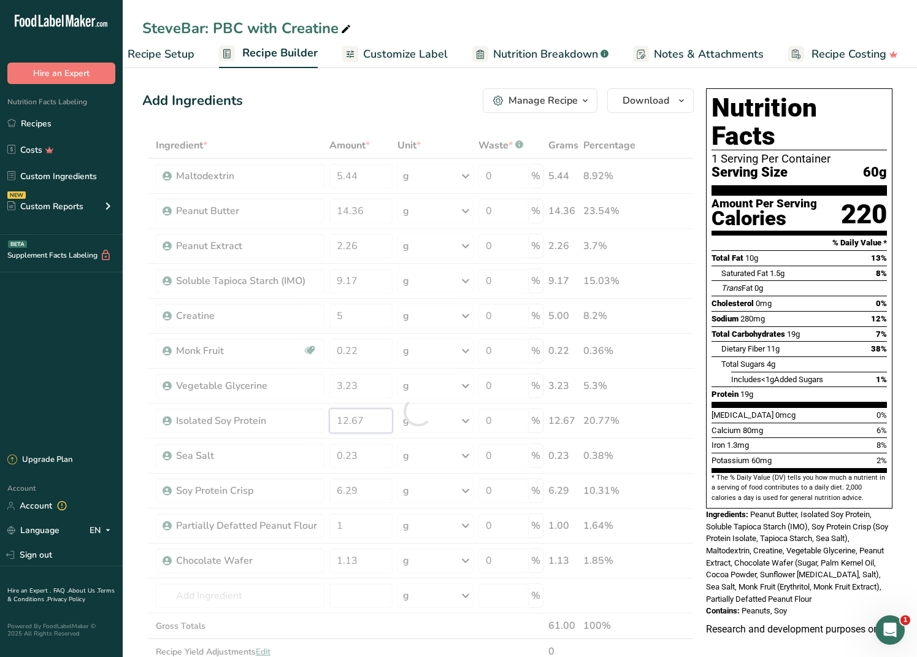
click at [341, 402] on div "Ingredient * Amount * Unit * Waste * .a-a{fill:#347362;}.b-a{fill:#fff;} Grams …" at bounding box center [418, 412] width 552 height 558
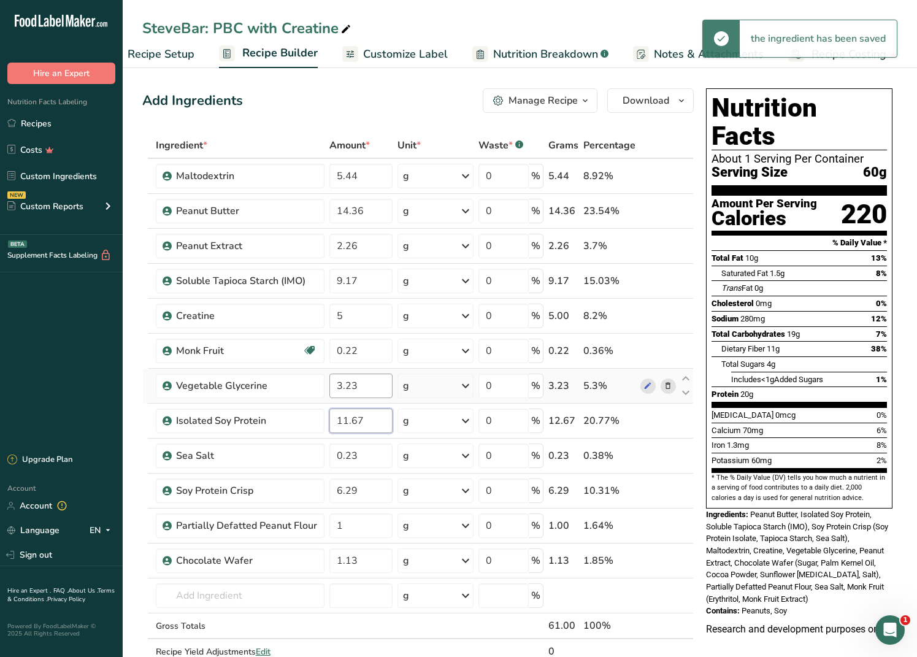
type input "11.67"
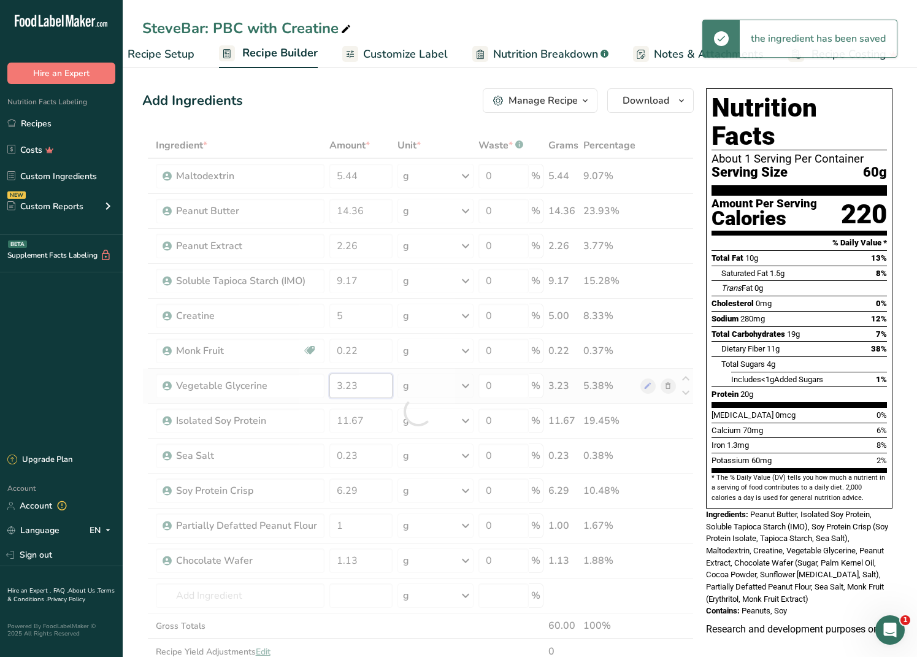
click at [376, 382] on div "Ingredient * Amount * Unit * Waste * .a-a{fill:#347362;}.b-a{fill:#fff;} Grams …" at bounding box center [418, 412] width 552 height 558
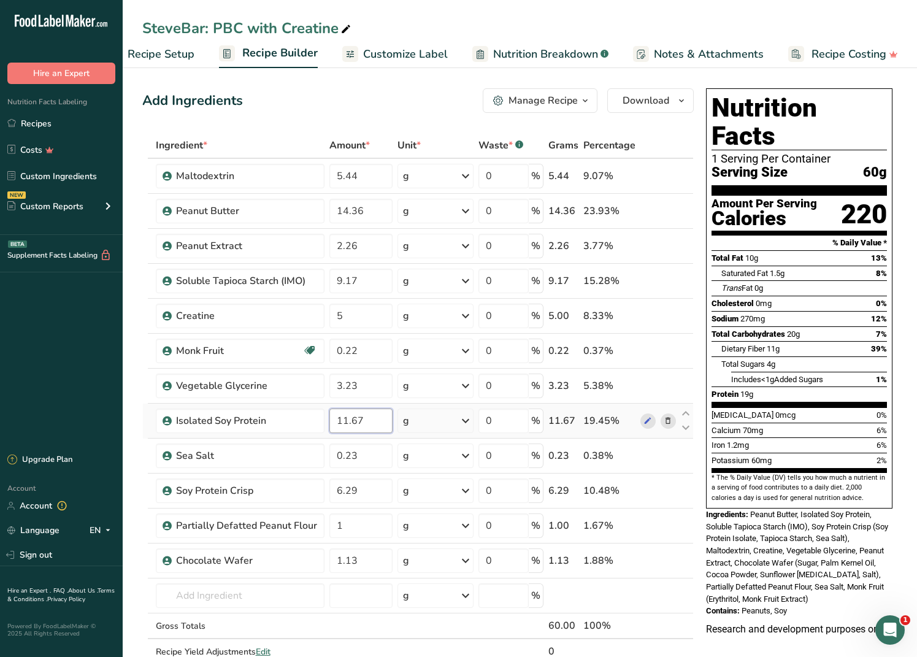
click at [364, 402] on div "Ingredient * Amount * Unit * Waste * .a-a{fill:#347362;}.b-a{fill:#fff;} Grams …" at bounding box center [418, 412] width 552 height 558
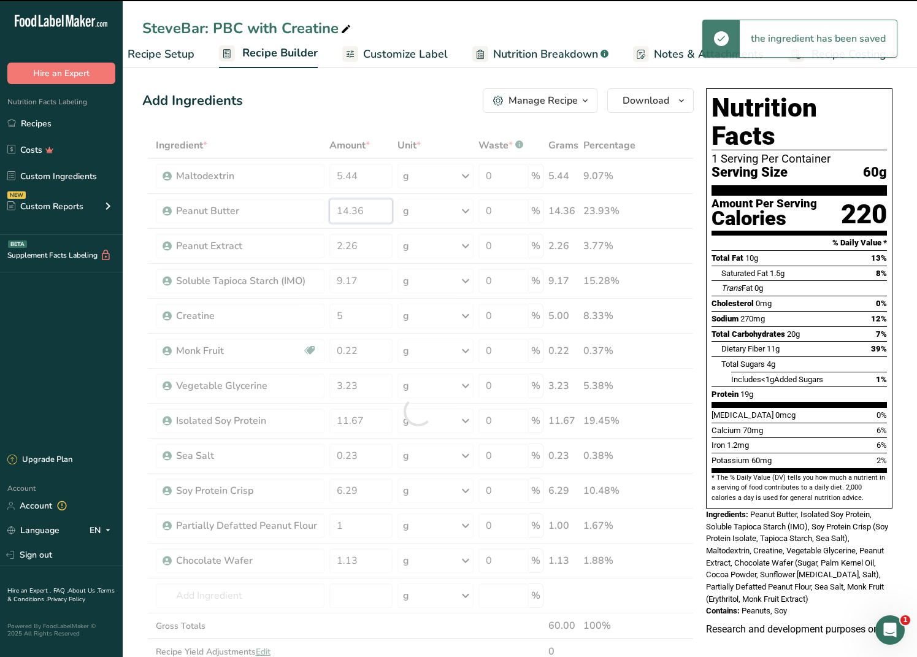
click at [341, 210] on div "Ingredient * Amount * Unit * Waste * .a-a{fill:#347362;}.b-a{fill:#fff;} Grams …" at bounding box center [418, 412] width 552 height 558
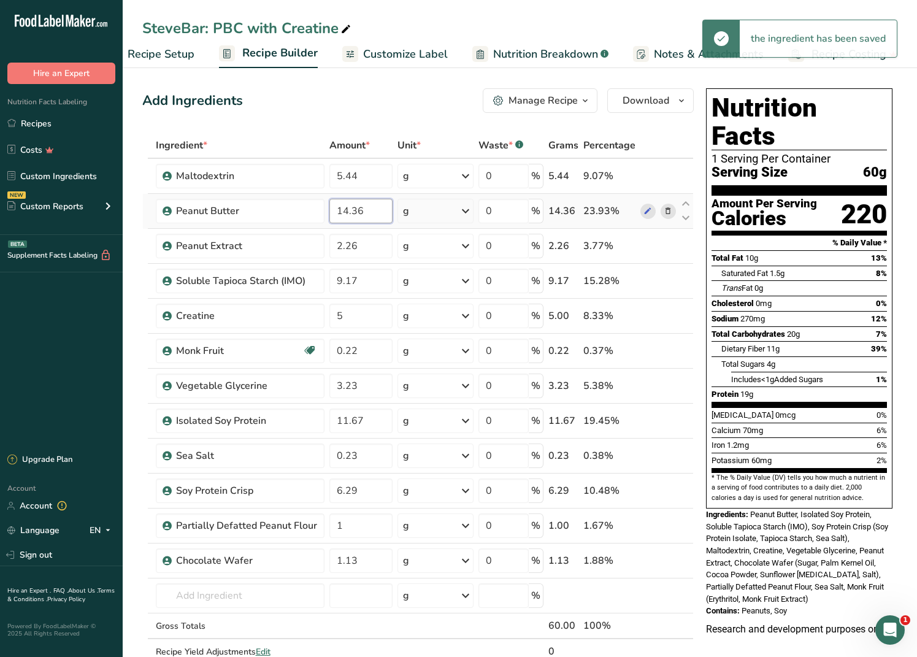
click at [345, 212] on input "14.36" at bounding box center [361, 211] width 64 height 25
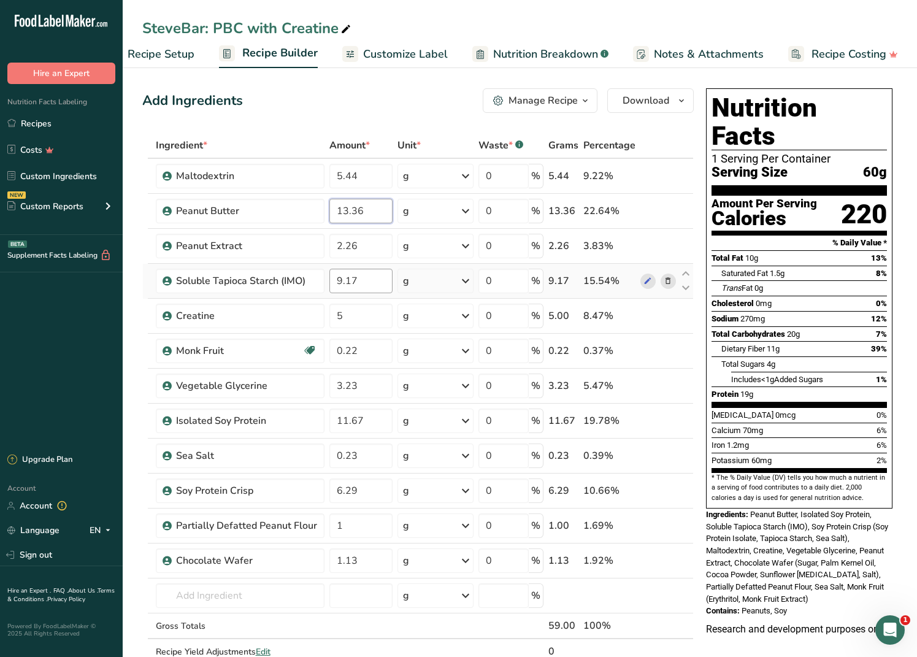
type input "13.36"
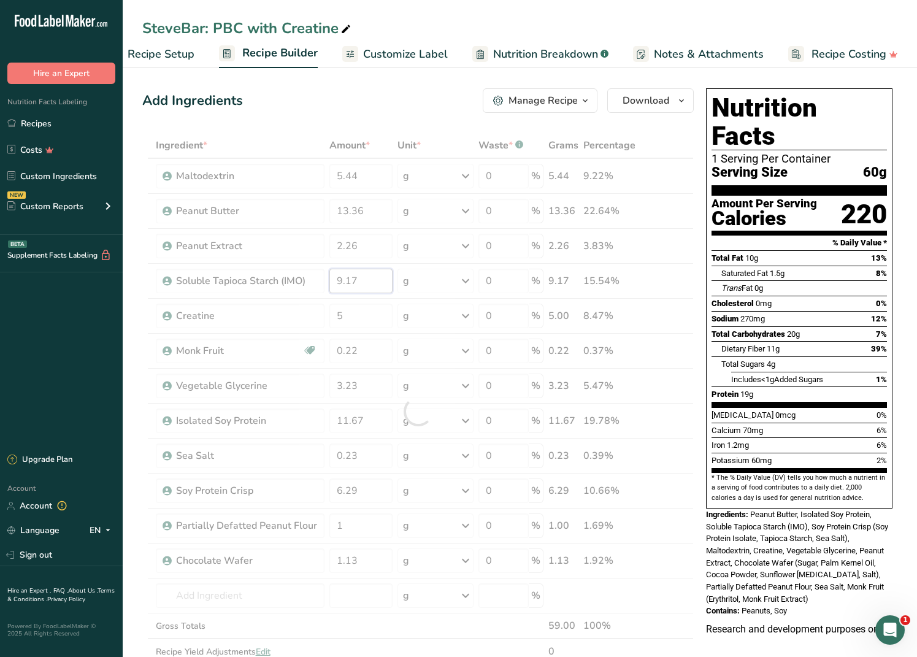
click at [336, 284] on div "Ingredient * Amount * Unit * Waste * .a-a{fill:#347362;}.b-a{fill:#fff;} Grams …" at bounding box center [418, 412] width 552 height 558
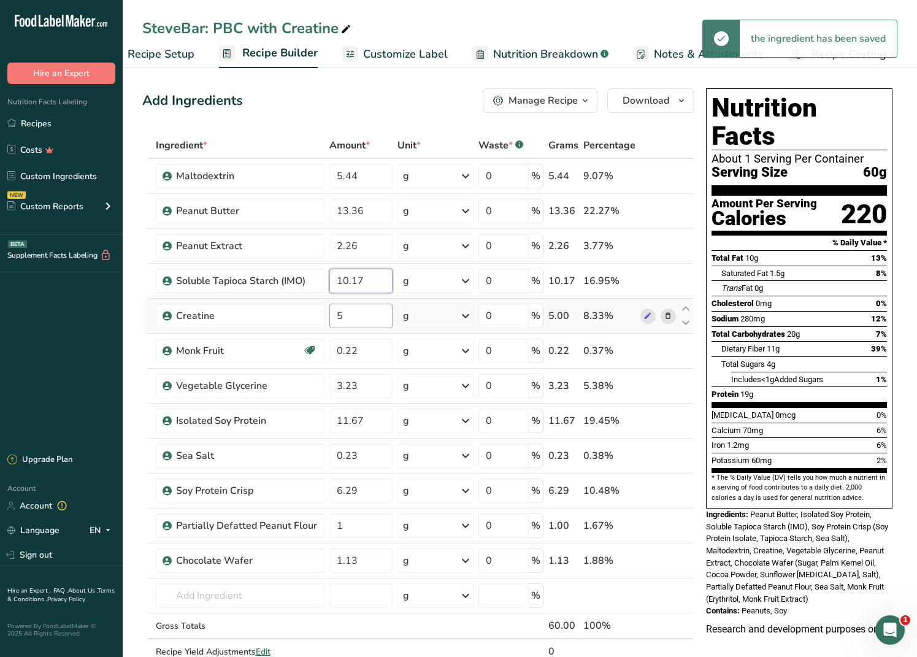
type input "10.17"
click at [387, 317] on div "Ingredient * Amount * Unit * Waste * .a-a{fill:#347362;}.b-a{fill:#fff;} Grams …" at bounding box center [418, 412] width 552 height 558
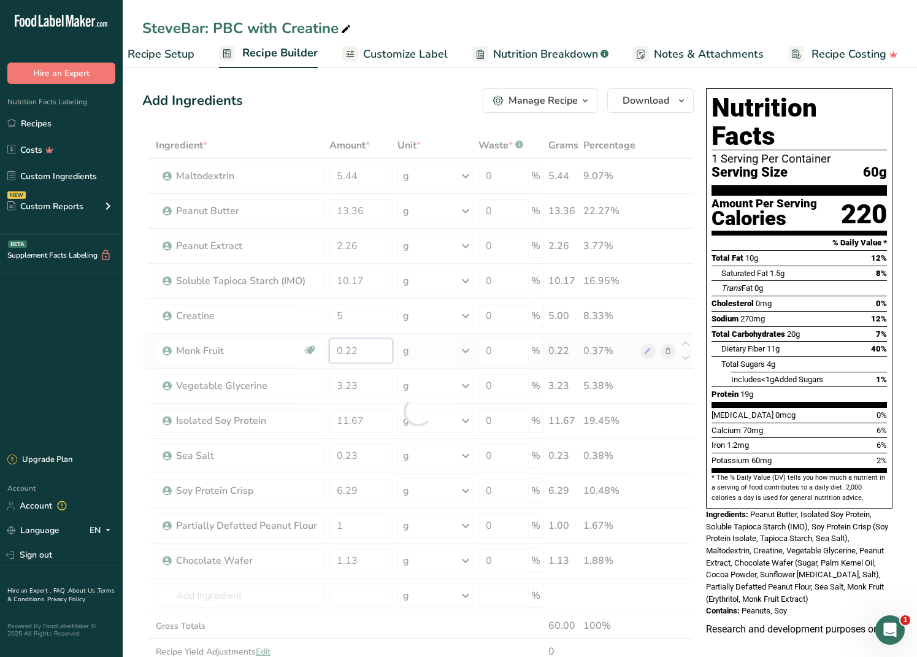
click at [369, 360] on div "Ingredient * Amount * Unit * Waste * .a-a{fill:#347362;}.b-a{fill:#fff;} Grams …" at bounding box center [418, 412] width 552 height 558
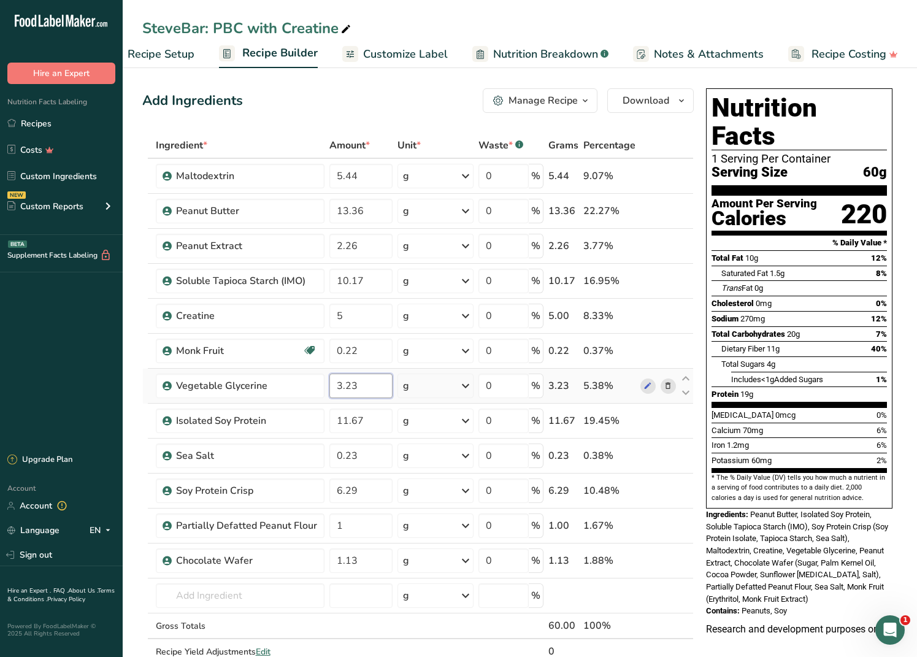
click at [383, 393] on div "Ingredient * Amount * Unit * Waste * .a-a{fill:#347362;}.b-a{fill:#fff;} Grams …" at bounding box center [418, 412] width 552 height 558
click at [377, 402] on div "Ingredient * Amount * Unit * Waste * .a-a{fill:#347362;}.b-a{fill:#fff;} Grams …" at bounding box center [418, 412] width 552 height 558
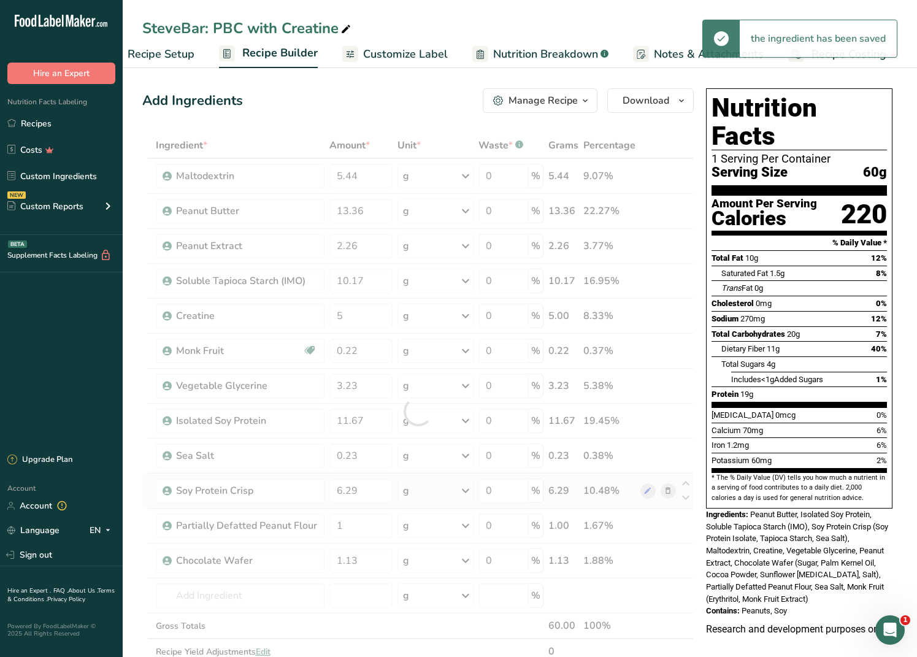
click at [358, 402] on div "Ingredient * Amount * Unit * Waste * .a-a{fill:#347362;}.b-a{fill:#fff;} Grams …" at bounding box center [418, 412] width 552 height 558
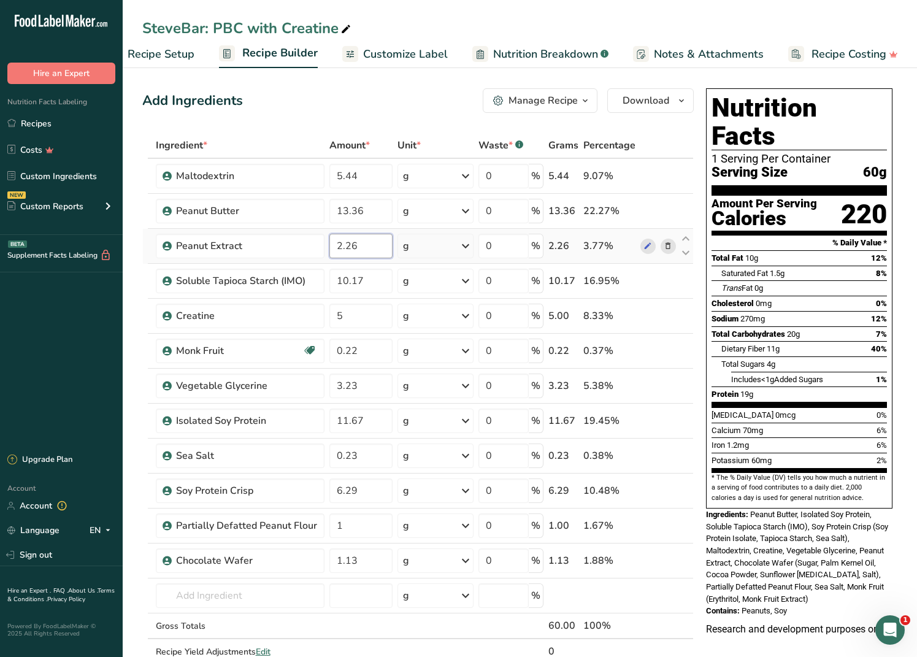
click at [334, 246] on input "2.26" at bounding box center [361, 246] width 64 height 25
type input "1.26"
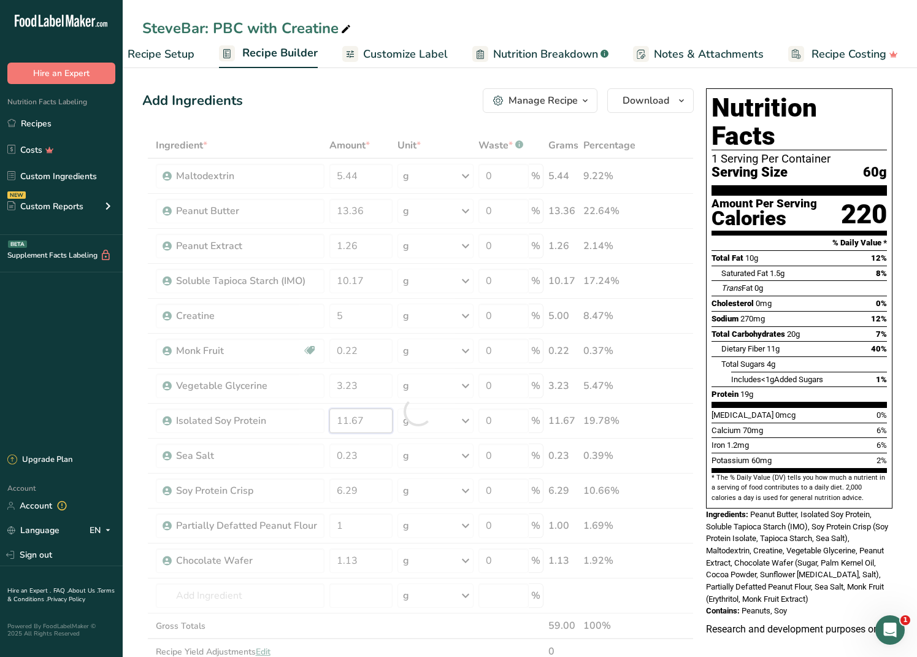
click at [342, 402] on div "Ingredient * Amount * Unit * Waste * .a-a{fill:#347362;}.b-a{fill:#fff;} Grams …" at bounding box center [418, 412] width 552 height 558
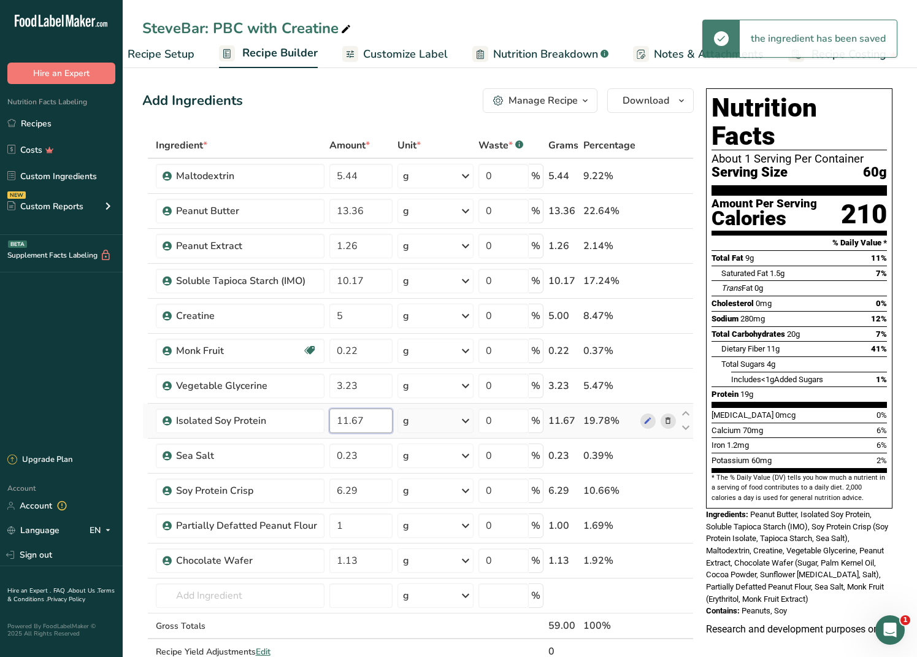
click at [342, 402] on input "11.67" at bounding box center [361, 421] width 64 height 25
click at [387, 402] on input "12.67" at bounding box center [361, 421] width 64 height 25
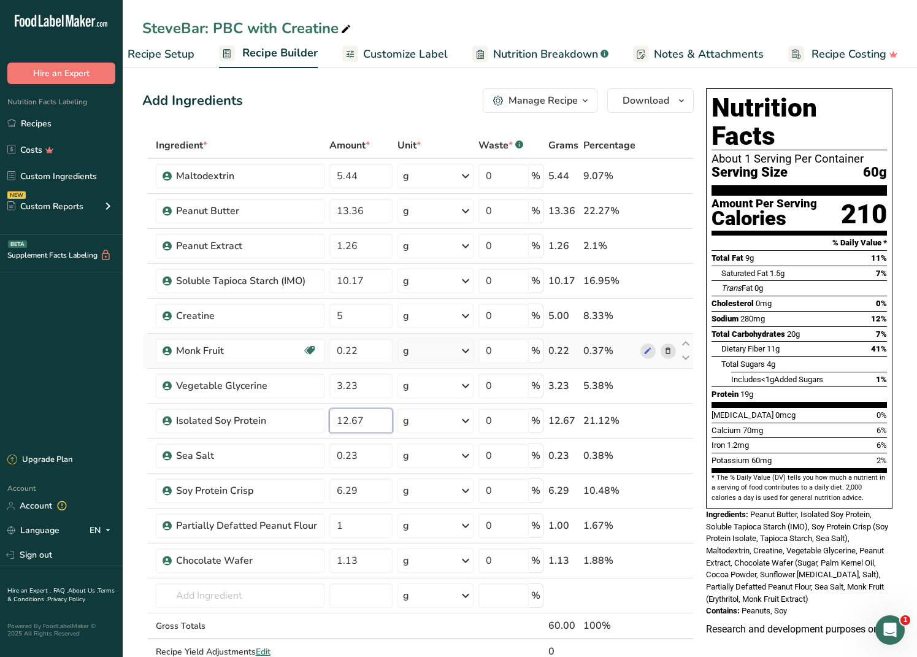
type input "12.67"
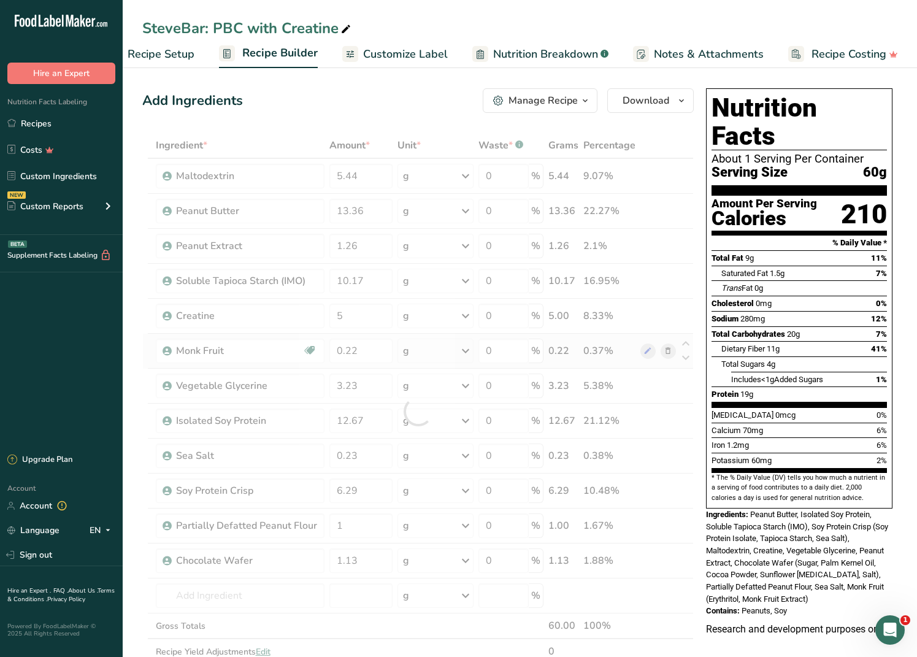
click at [377, 368] on div "Ingredient * Amount * Unit * Waste * .a-a{fill:#347362;}.b-a{fill:#fff;} Grams …" at bounding box center [418, 412] width 552 height 558
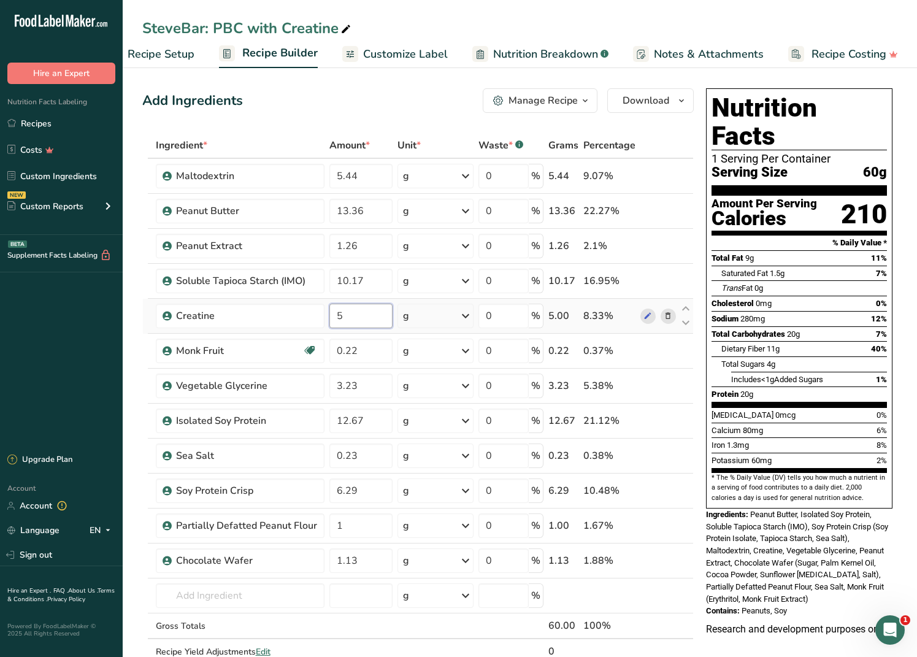
click at [382, 327] on input "5" at bounding box center [361, 316] width 64 height 25
click at [383, 313] on input "5" at bounding box center [361, 316] width 64 height 25
